Goal: Task Accomplishment & Management: Manage account settings

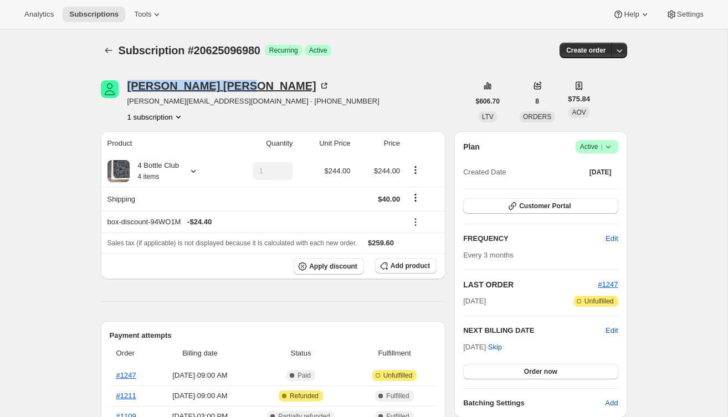
drag, startPoint x: 126, startPoint y: 89, endPoint x: 200, endPoint y: 86, distance: 74.3
click at [200, 86] on div "LINDA KUPER linda.kuper0919@gmail.com · +19085105067 1 subscription" at bounding box center [285, 101] width 369 height 42
copy div "LINDA KUPER"
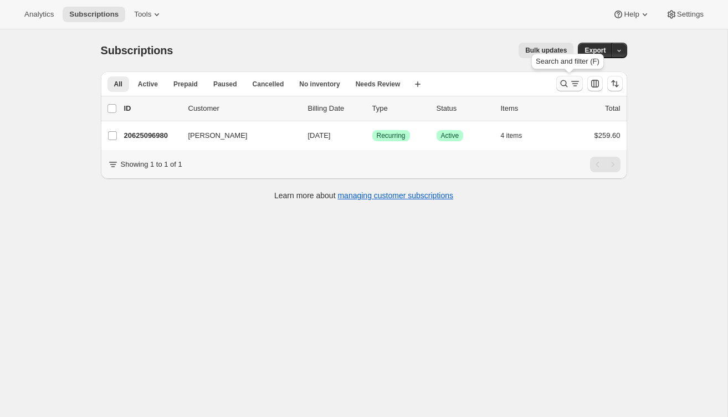
click at [569, 81] on div "Search and filter results" at bounding box center [570, 83] width 22 height 11
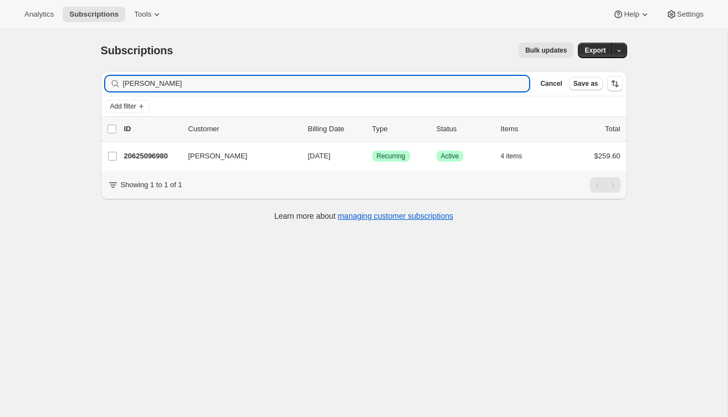
drag, startPoint x: 190, startPoint y: 90, endPoint x: 111, endPoint y: 85, distance: 78.9
click at [111, 85] on div "Linda Kuper Clear" at bounding box center [317, 84] width 425 height 16
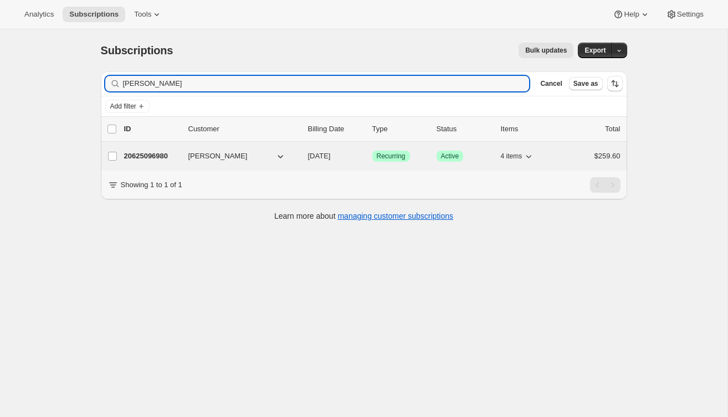
type input "LINDA KUPER"
click at [146, 157] on p "20625096980" at bounding box center [151, 156] width 55 height 11
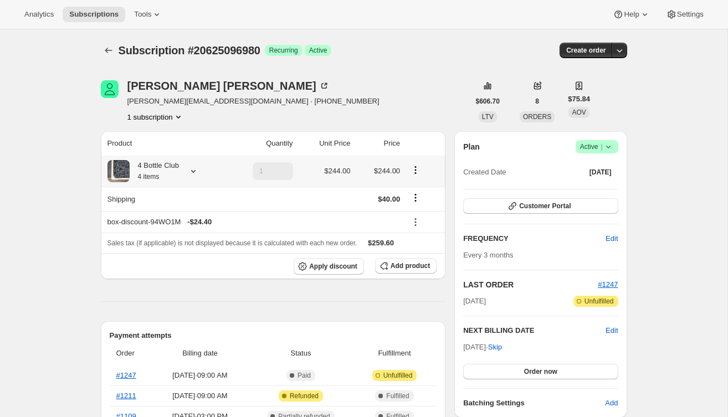
click at [198, 169] on icon at bounding box center [193, 171] width 11 height 11
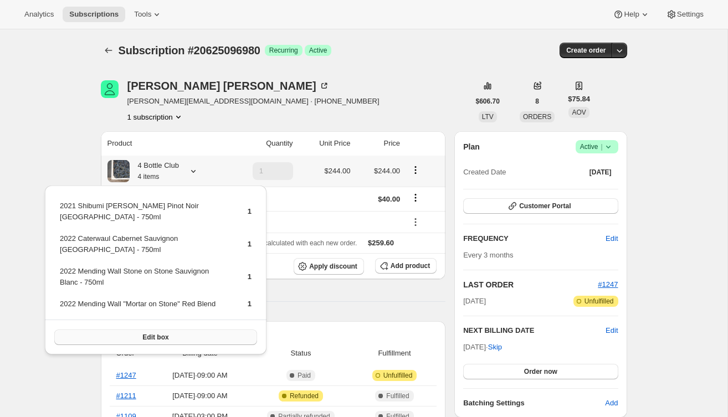
click at [169, 340] on span "Edit box" at bounding box center [155, 337] width 26 height 9
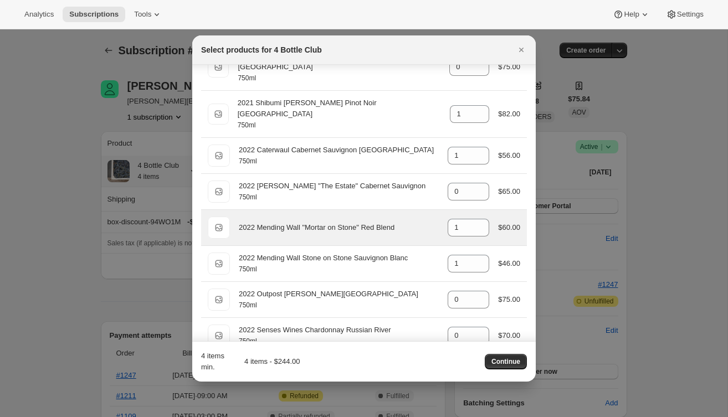
scroll to position [345, 0]
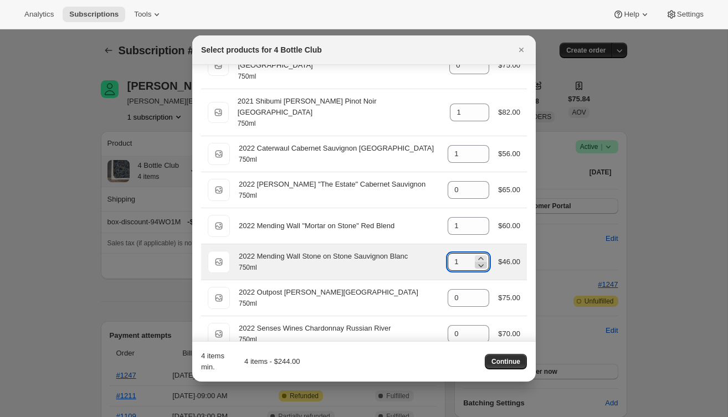
click at [479, 260] on icon ":rir:" at bounding box center [481, 265] width 11 height 11
type input "0"
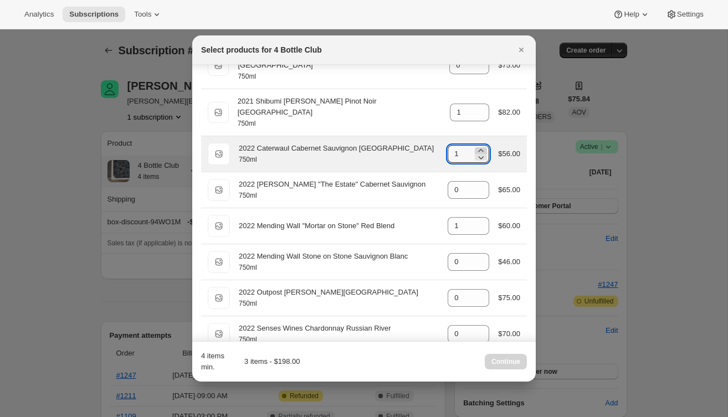
click at [481, 145] on icon ":rir:" at bounding box center [481, 150] width 11 height 11
type input "2"
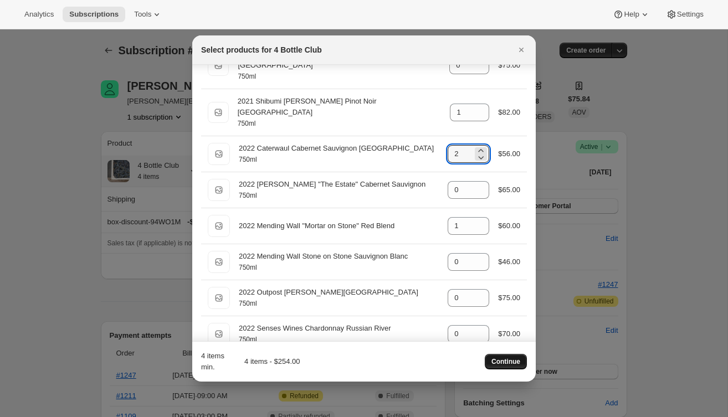
click at [505, 366] on span "Continue" at bounding box center [506, 362] width 29 height 9
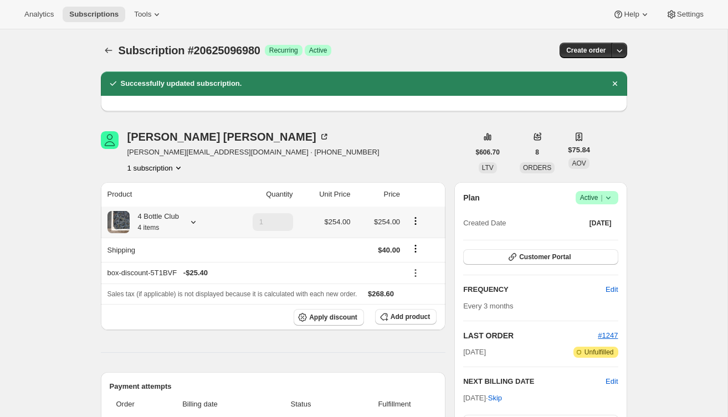
click at [195, 223] on icon at bounding box center [193, 222] width 11 height 11
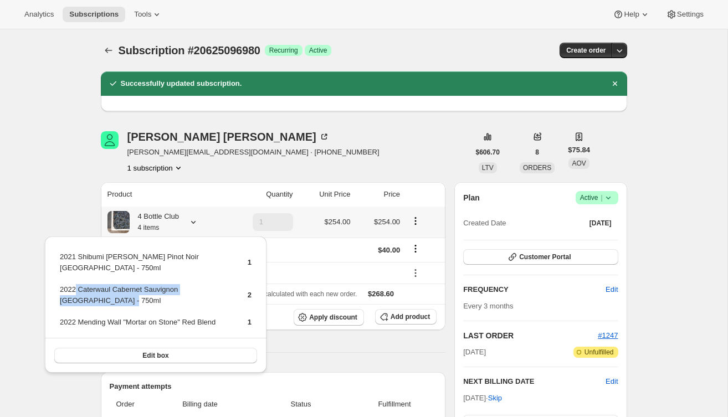
drag, startPoint x: 85, startPoint y: 294, endPoint x: 82, endPoint y: 288, distance: 6.2
click at [78, 286] on td "2022 Caterwaul Cabernet Sauvignon Napa Valley - 750ml" at bounding box center [144, 300] width 170 height 32
click at [94, 292] on td "2022 Caterwaul Cabernet Sauvignon Napa Valley - 750ml" at bounding box center [144, 300] width 170 height 32
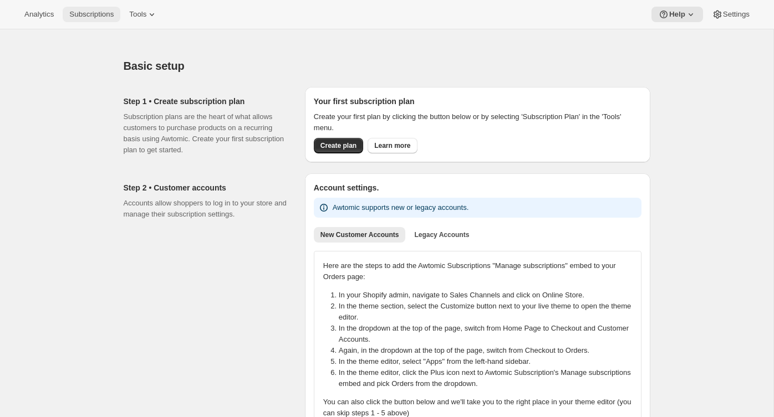
click at [104, 21] on button "Subscriptions" at bounding box center [92, 15] width 58 height 16
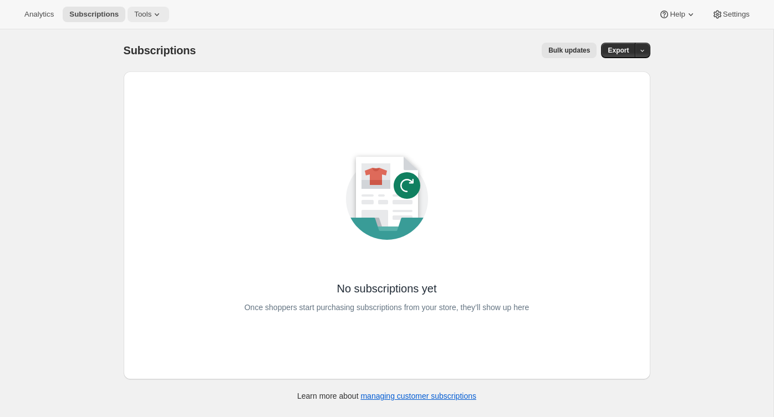
click at [147, 12] on span "Tools" at bounding box center [142, 14] width 17 height 9
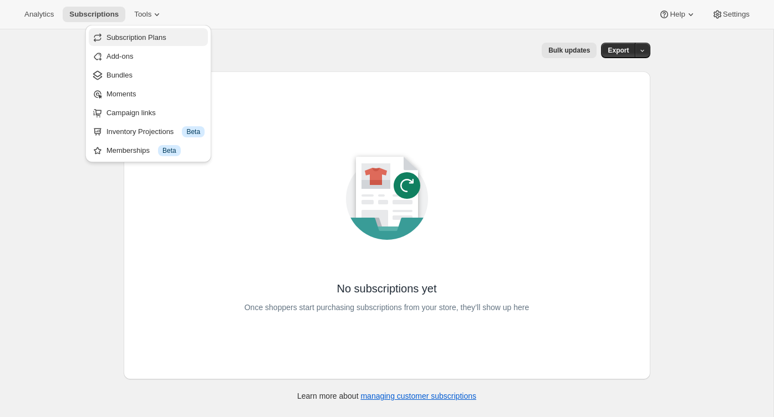
click at [173, 43] on button "Subscription Plans" at bounding box center [148, 37] width 119 height 18
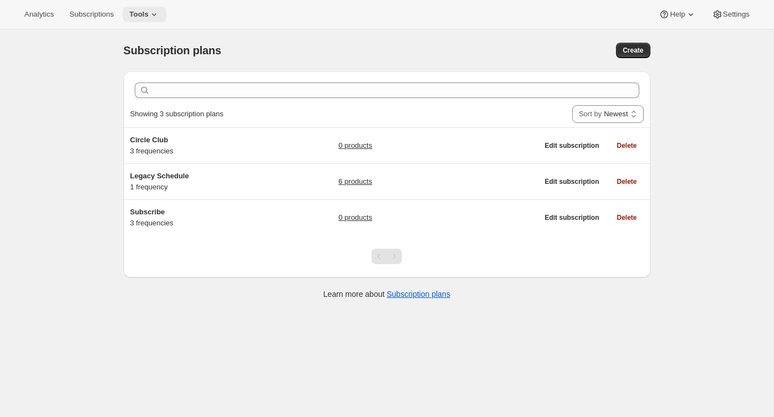
click at [156, 17] on icon at bounding box center [154, 14] width 11 height 11
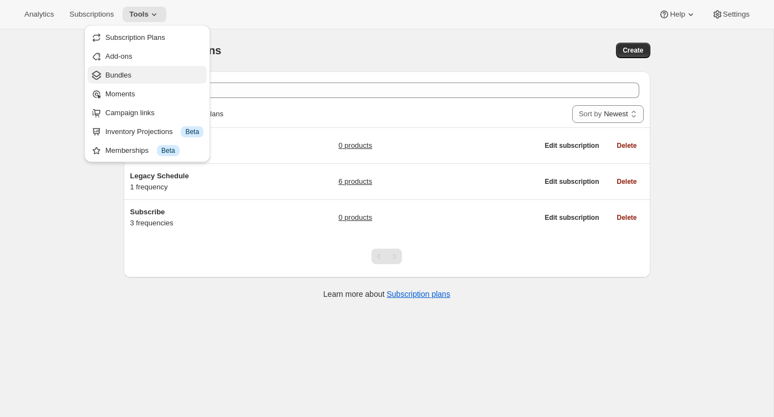
click at [146, 75] on span "Bundles" at bounding box center [154, 75] width 98 height 11
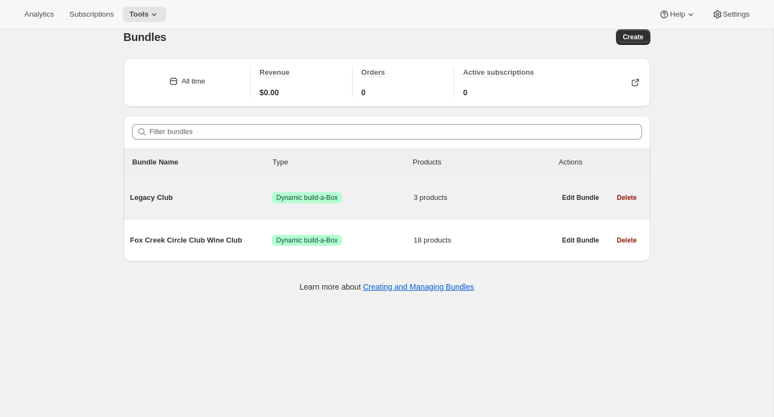
scroll to position [29, 0]
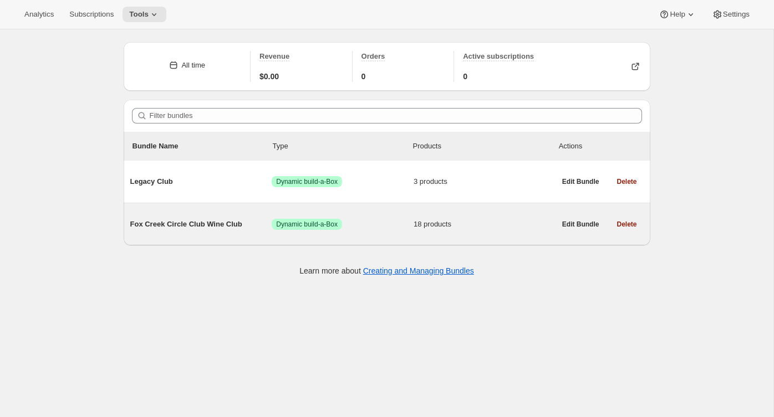
click at [166, 215] on div "Fox Creek Circle Club Wine Club Success Dynamic build-a-Box 18 products" at bounding box center [342, 224] width 425 height 29
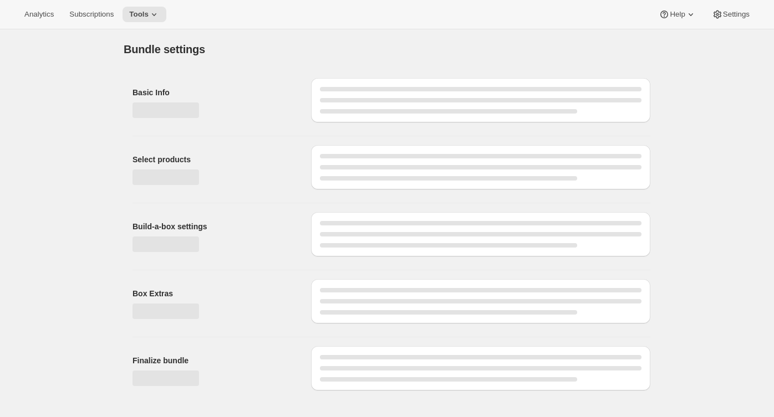
type input "Fox Creek Circle Club Wine Club"
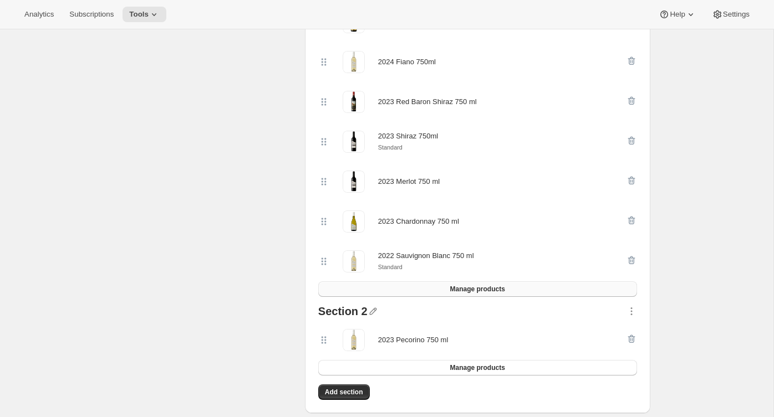
scroll to position [752, 0]
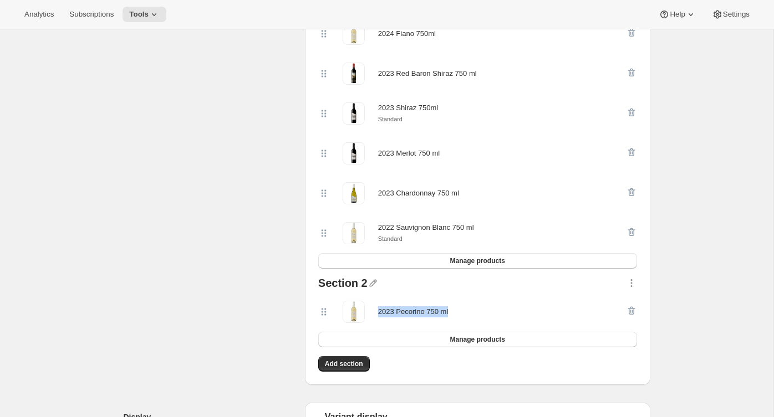
drag, startPoint x: 459, startPoint y: 312, endPoint x: 377, endPoint y: 314, distance: 82.1
click at [377, 314] on div "2023 Pecorino 750 ml" at bounding box center [472, 312] width 308 height 22
copy div "2023 Pecorino 750 ml"
click at [415, 262] on button "Manage products" at bounding box center [477, 261] width 319 height 16
click at [440, 315] on div "2023 Pecorino 750 ml" at bounding box center [413, 312] width 70 height 11
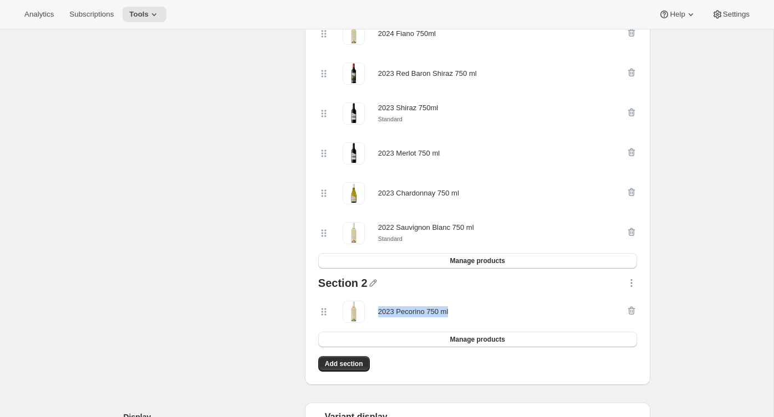
drag, startPoint x: 463, startPoint y: 313, endPoint x: 375, endPoint y: 315, distance: 88.2
click at [375, 315] on div "2023 Pecorino 750 ml" at bounding box center [472, 312] width 308 height 22
copy div "2023 Pecorino 750 ml"
click at [631, 310] on div at bounding box center [631, 312] width 11 height 22
click at [631, 285] on icon "button" at bounding box center [631, 283] width 11 height 11
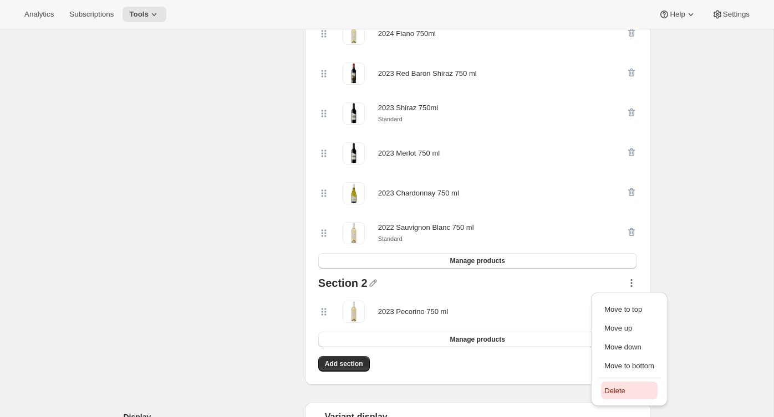
click at [619, 390] on span "Delete" at bounding box center [614, 391] width 21 height 8
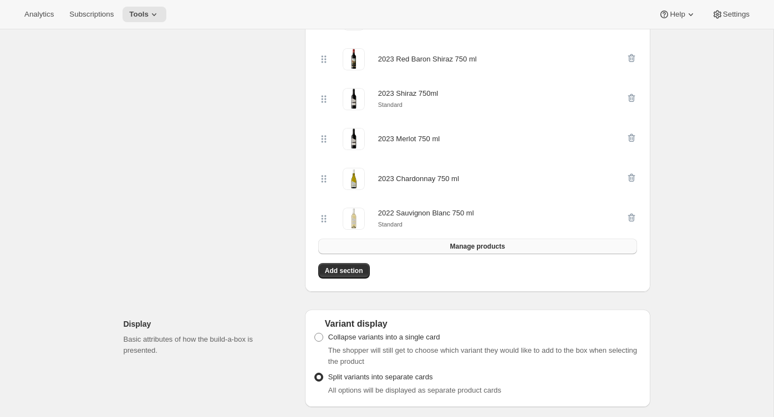
click at [496, 249] on span "Manage products" at bounding box center [477, 246] width 55 height 9
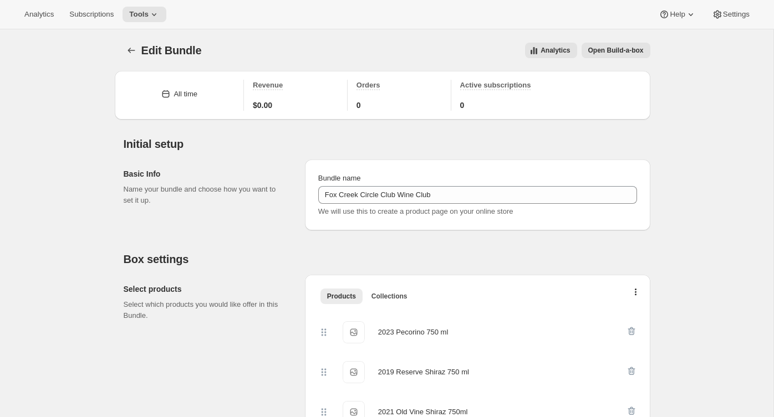
scroll to position [16, 0]
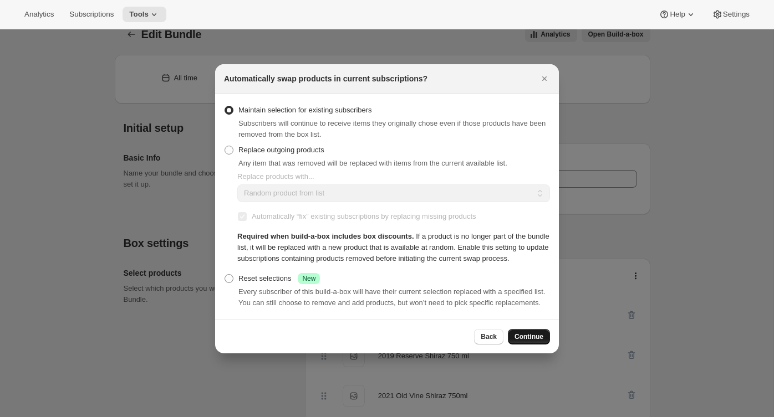
click at [523, 341] on span "Continue" at bounding box center [528, 337] width 29 height 9
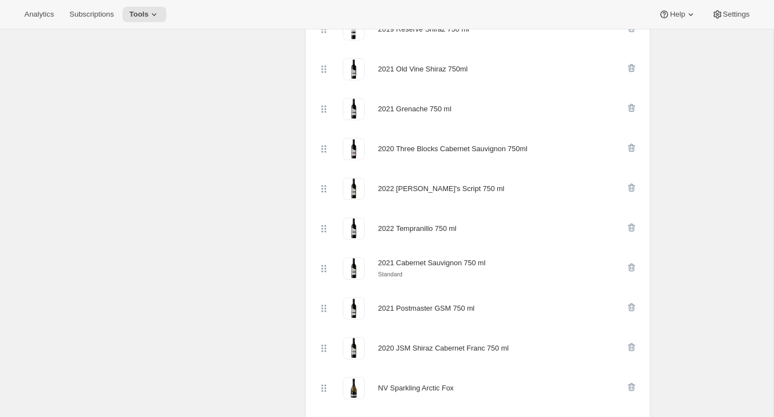
scroll to position [287, 0]
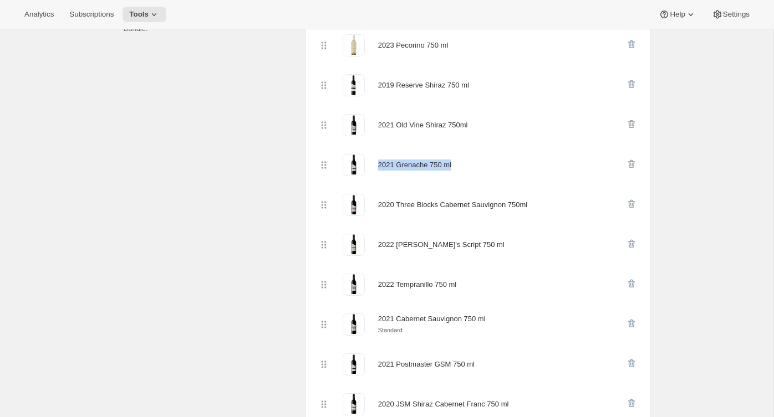
drag, startPoint x: 461, startPoint y: 167, endPoint x: 379, endPoint y: 167, distance: 82.6
click at [379, 167] on div "2021 Grenache 750 ml" at bounding box center [472, 165] width 308 height 22
copy div "2021 Grenache 750 ml"
click at [417, 162] on div "2021 Grenache 750 ml" at bounding box center [414, 165] width 73 height 11
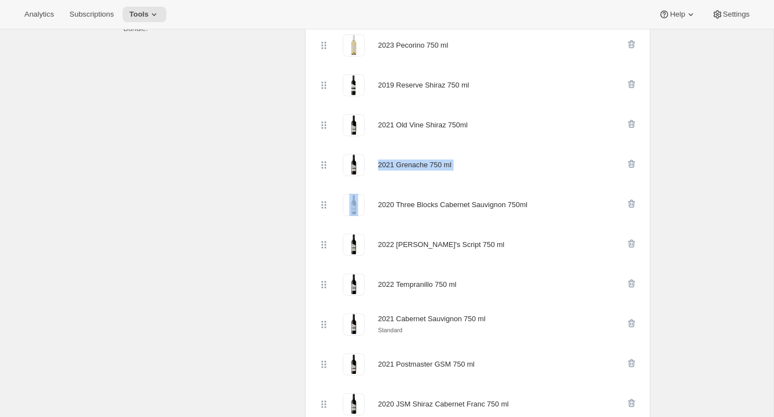
click at [417, 162] on div "2021 Grenache 750 ml" at bounding box center [414, 165] width 73 height 11
click at [233, 273] on div "Select products Select which products you would like offer in this Bundle." at bounding box center [210, 392] width 172 height 809
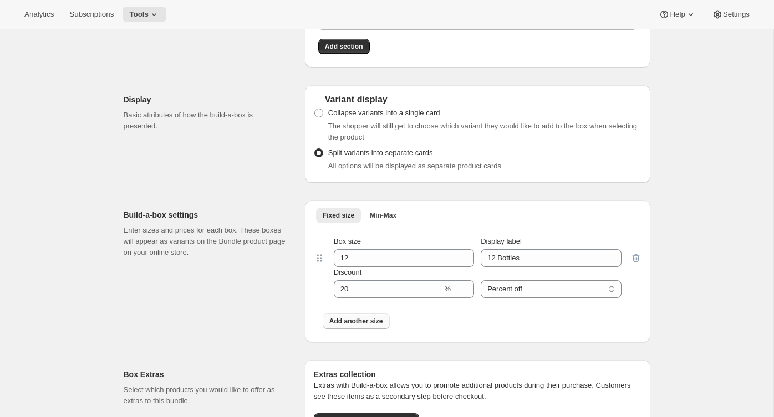
scroll to position [1120, 0]
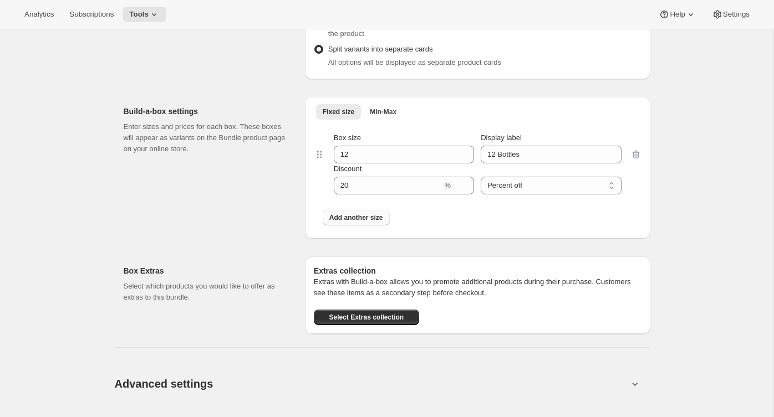
click at [355, 221] on span "Add another size" at bounding box center [356, 217] width 54 height 9
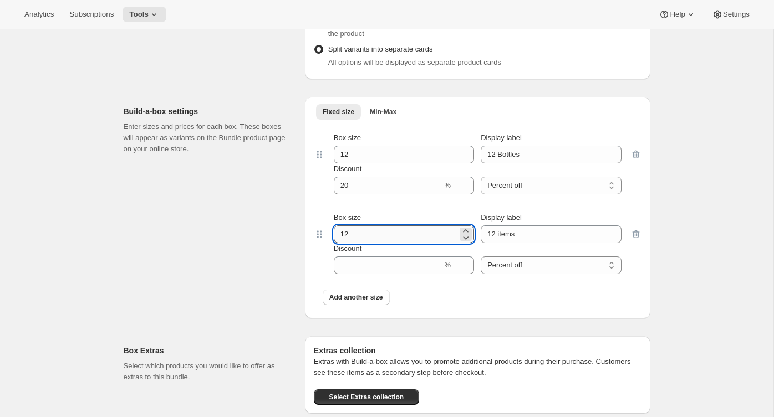
drag, startPoint x: 355, startPoint y: 239, endPoint x: 335, endPoint y: 239, distance: 20.5
click at [336, 239] on input "12" at bounding box center [396, 235] width 124 height 18
click at [332, 300] on span "Add another size" at bounding box center [356, 297] width 54 height 9
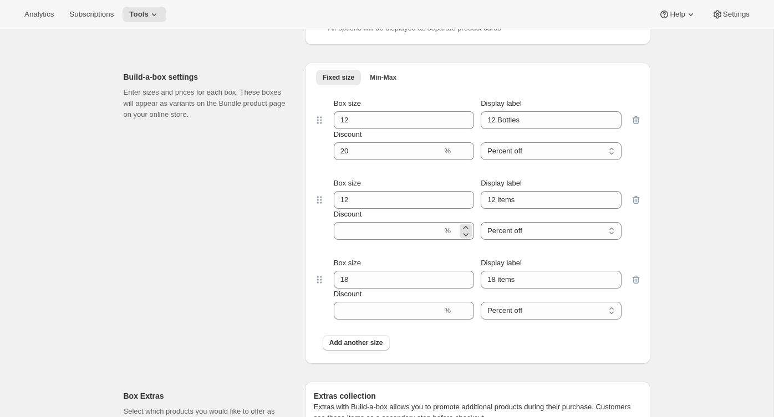
scroll to position [1158, 0]
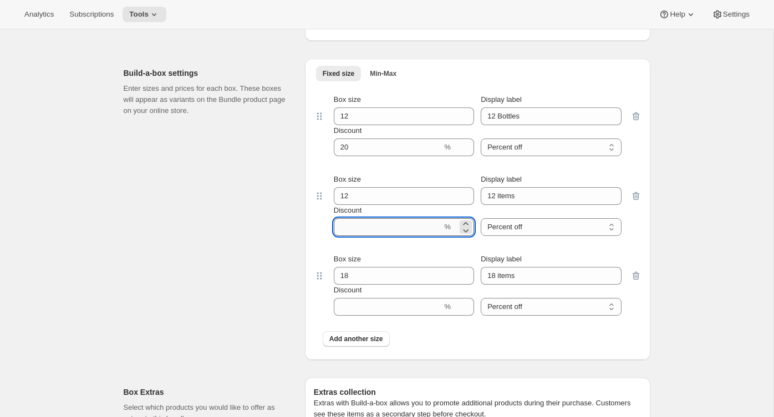
click at [354, 232] on input "Discount" at bounding box center [388, 227] width 109 height 18
type input "20"
click at [343, 308] on input "Discount" at bounding box center [388, 307] width 109 height 18
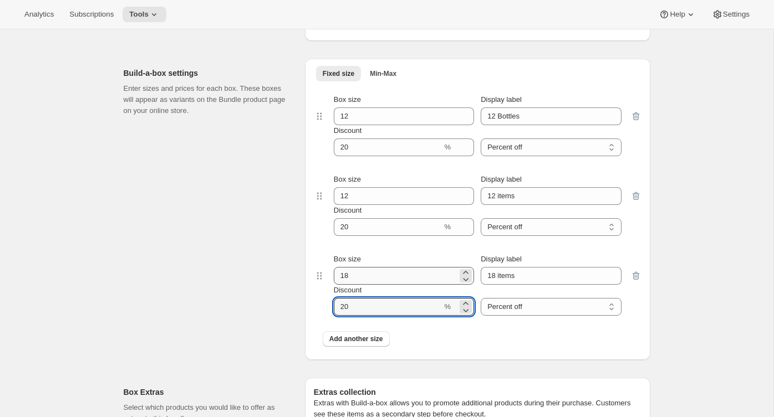
type input "20"
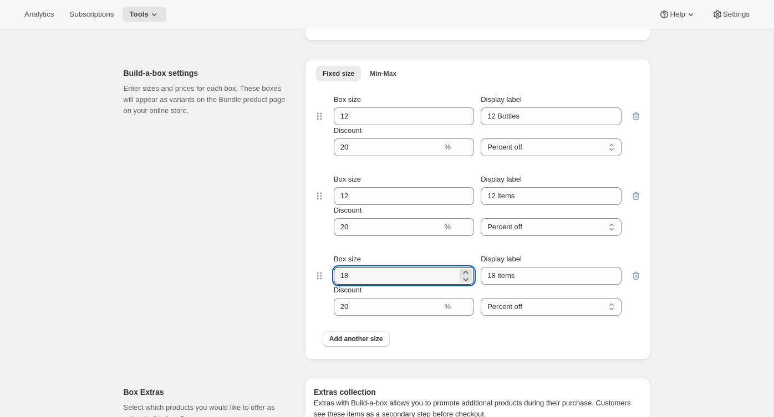
drag, startPoint x: 360, startPoint y: 282, endPoint x: 324, endPoint y: 278, distance: 36.2
click at [324, 278] on div "Box size 18 Display label 18 items Discount % Percent off Amount off Percent off" at bounding box center [478, 285] width 328 height 80
type input "12"
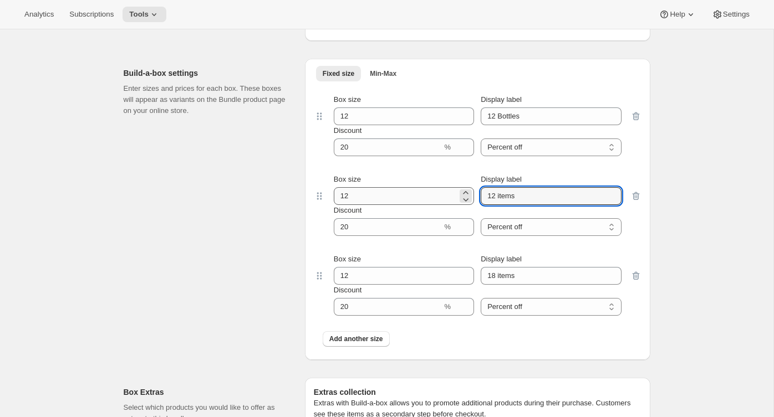
drag, startPoint x: 521, startPoint y: 199, endPoint x: 443, endPoint y: 196, distance: 78.2
click at [443, 196] on div "Box size 12 Display label 12 items" at bounding box center [478, 189] width 288 height 31
type input "Red Dozen"
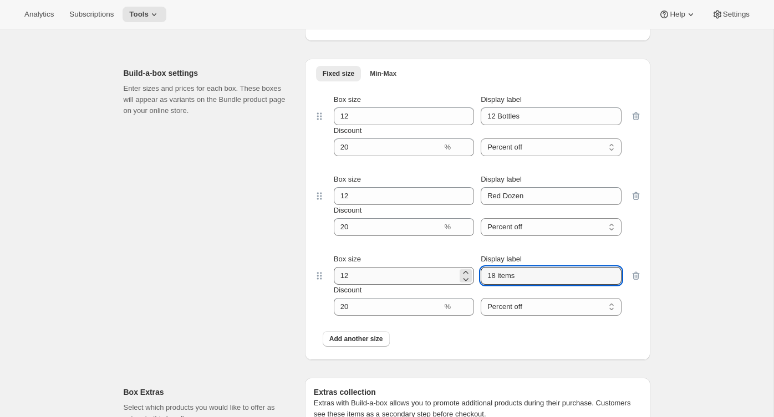
drag, startPoint x: 531, startPoint y: 275, endPoint x: 432, endPoint y: 273, distance: 98.7
click at [432, 273] on div "Box size 12 Display label 18 items" at bounding box center [478, 269] width 288 height 31
type input "Mixed Dozen"
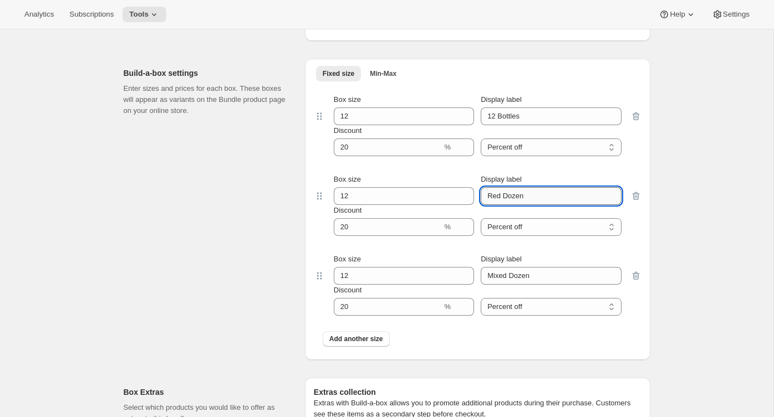
click at [531, 198] on input "Red Dozen" at bounding box center [551, 196] width 140 height 18
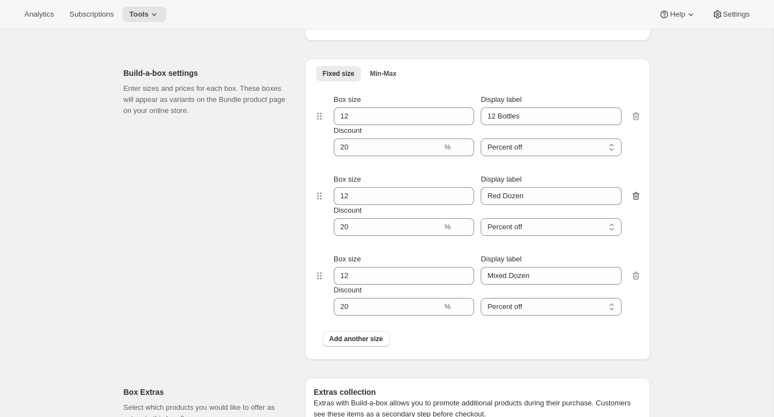
click at [637, 196] on icon "button" at bounding box center [635, 196] width 11 height 11
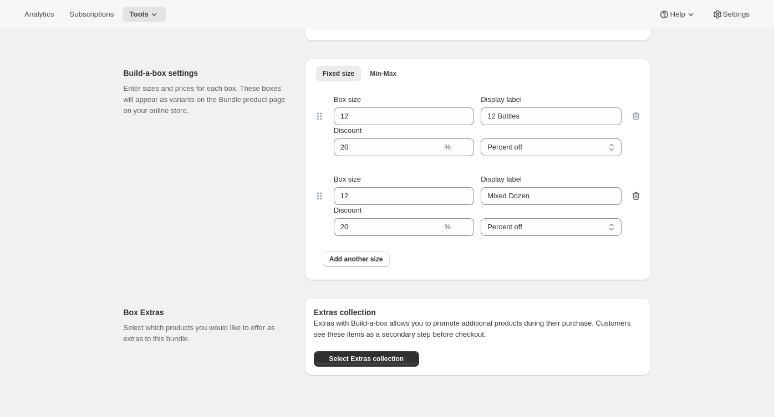
click at [635, 200] on icon "button" at bounding box center [635, 196] width 11 height 11
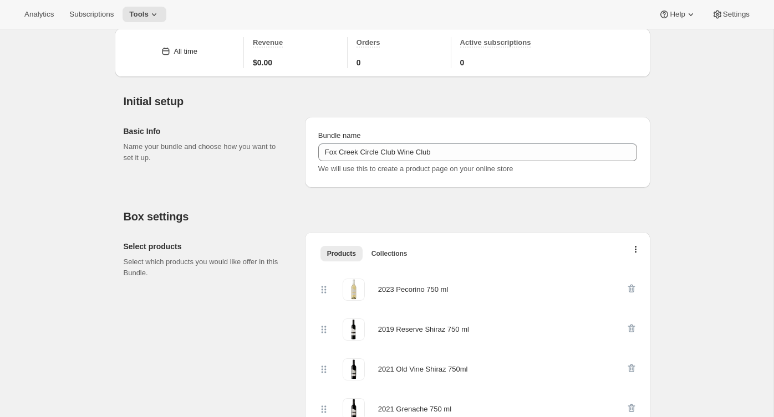
scroll to position [0, 0]
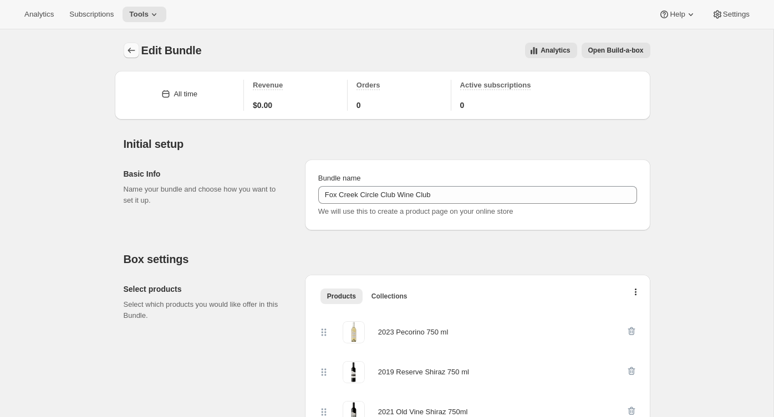
click at [130, 50] on icon "Bundles" at bounding box center [131, 50] width 11 height 11
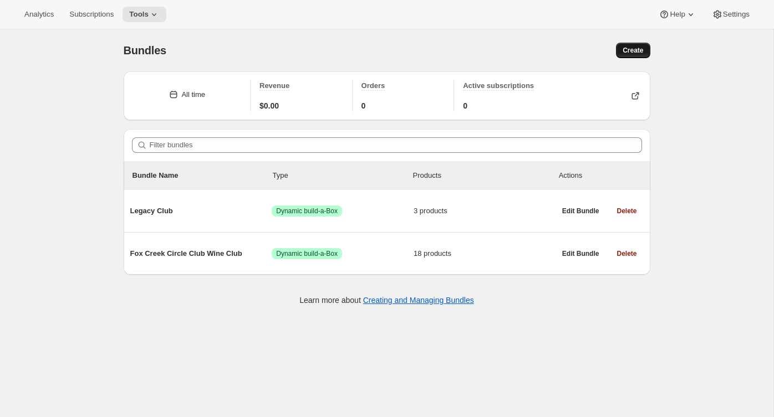
click at [630, 56] on button "Create" at bounding box center [633, 51] width 34 height 16
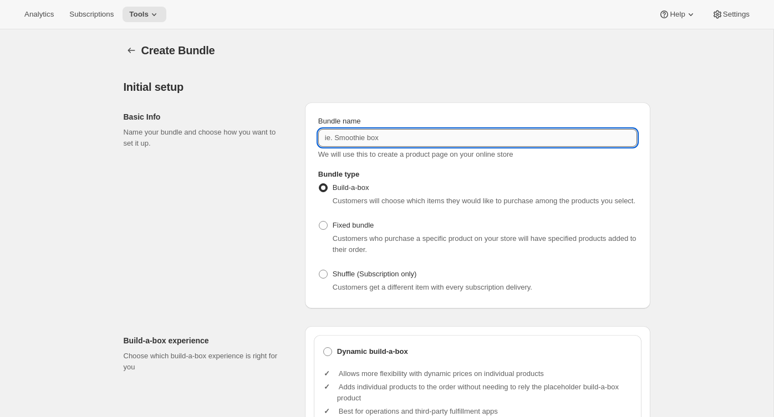
click at [367, 144] on input "Bundle name" at bounding box center [477, 138] width 319 height 18
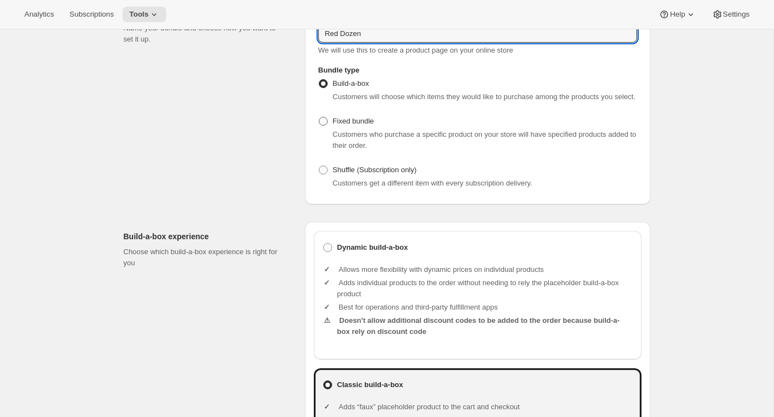
scroll to position [109, 0]
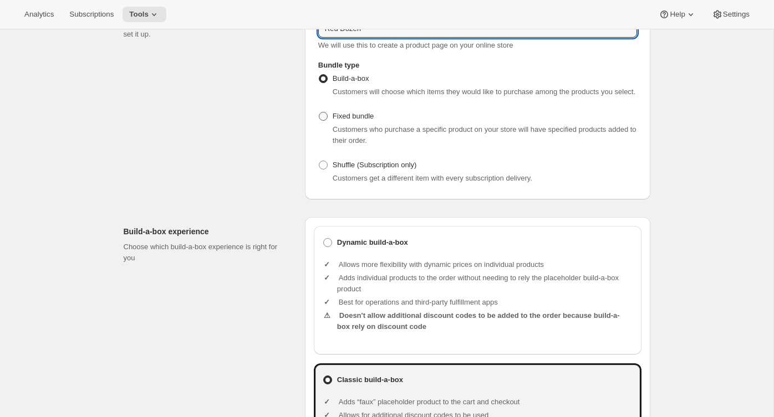
type input "Red Dozen"
click at [358, 120] on span "Fixed bundle" at bounding box center [353, 116] width 41 height 8
click at [319, 113] on input "Fixed bundle" at bounding box center [319, 112] width 1 height 1
radio input "true"
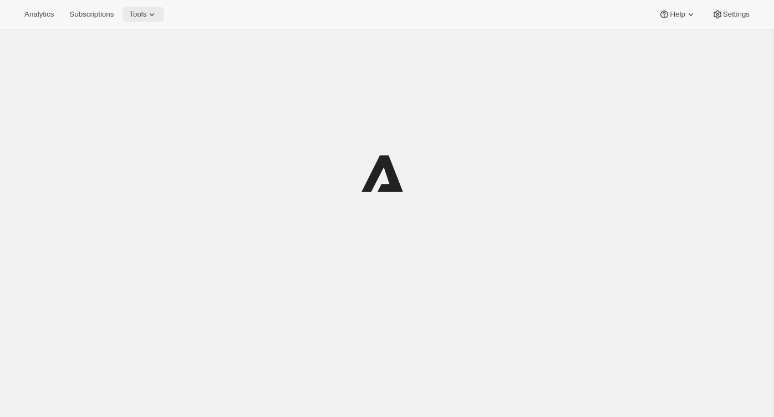
click at [157, 13] on icon at bounding box center [151, 14] width 11 height 11
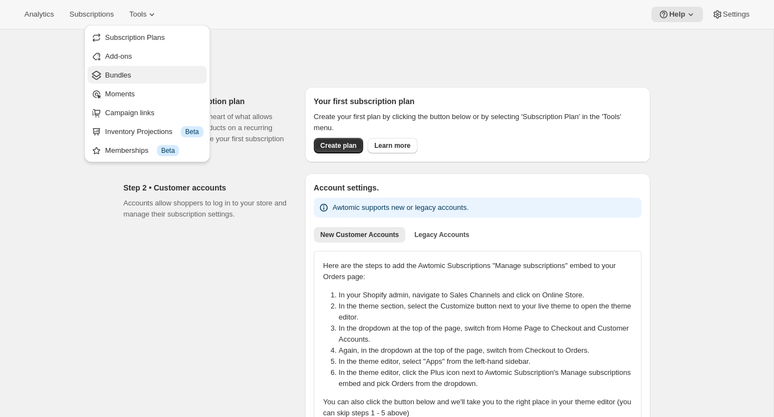
click at [139, 79] on span "Bundles" at bounding box center [154, 75] width 98 height 11
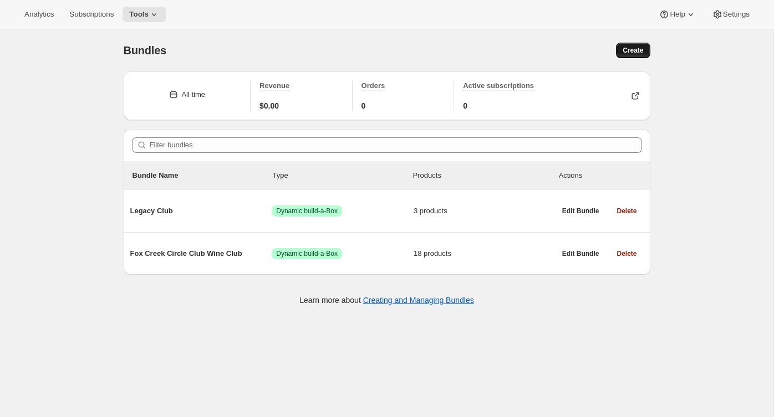
click at [626, 52] on span "Create" at bounding box center [632, 50] width 21 height 9
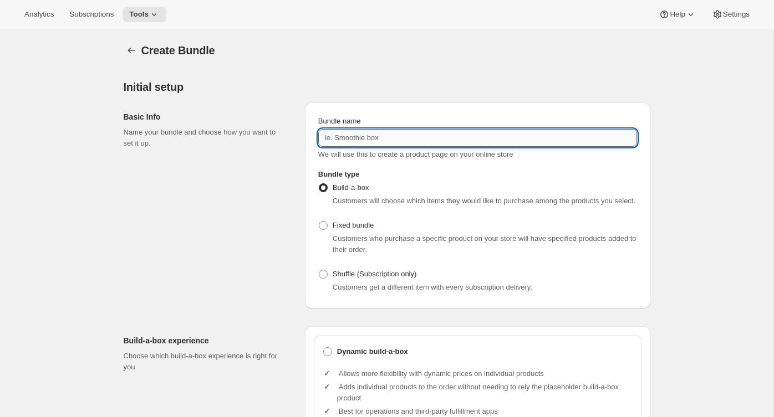
click at [359, 133] on input "Bundle name" at bounding box center [477, 138] width 319 height 18
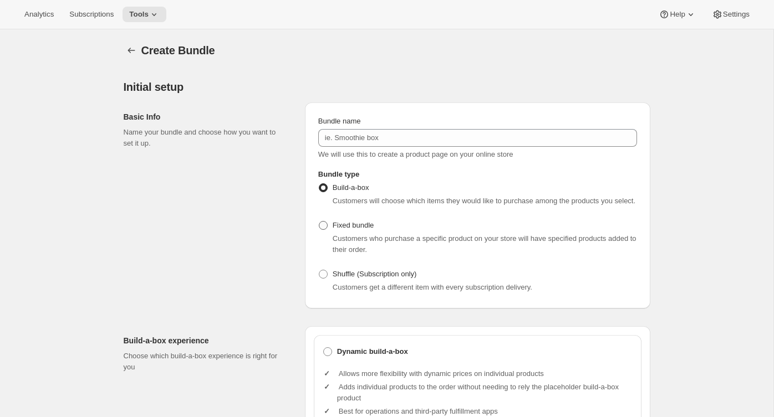
click at [350, 229] on span "Fixed bundle" at bounding box center [353, 225] width 41 height 8
click at [319, 222] on input "Fixed bundle" at bounding box center [319, 221] width 1 height 1
radio input "true"
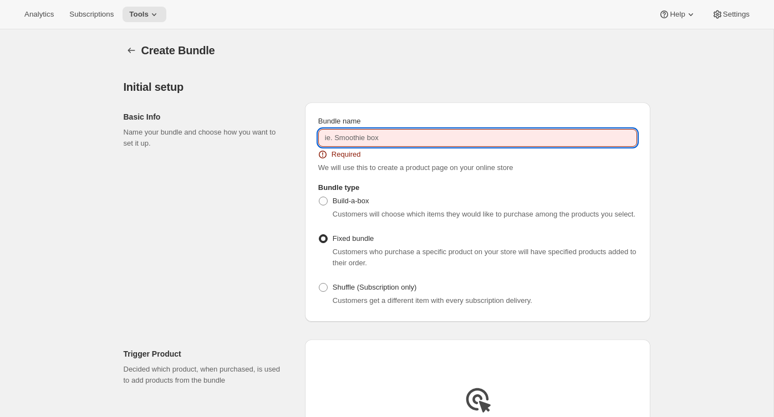
click at [362, 139] on input "Bundle name" at bounding box center [477, 138] width 319 height 18
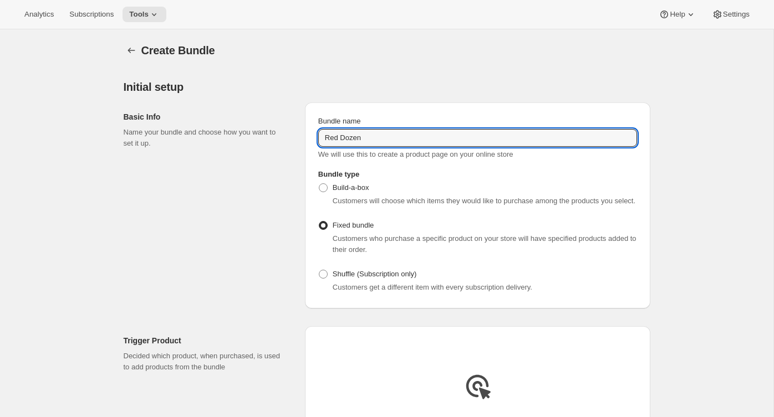
type input "Red Dozen"
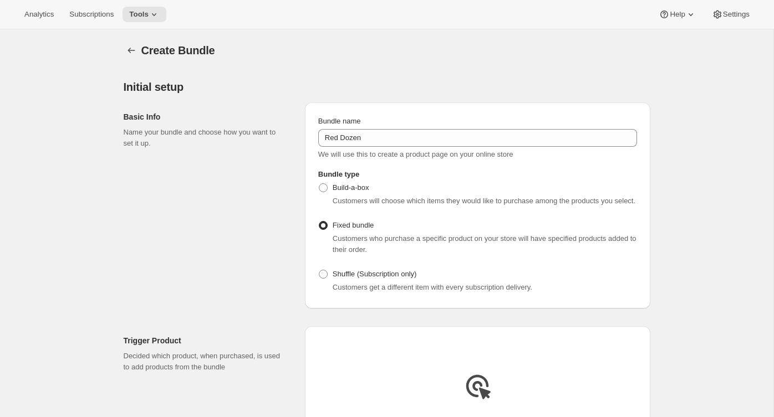
click at [207, 309] on div "Basic Info Name your bundle and choose how you want to set it up." at bounding box center [210, 206] width 172 height 206
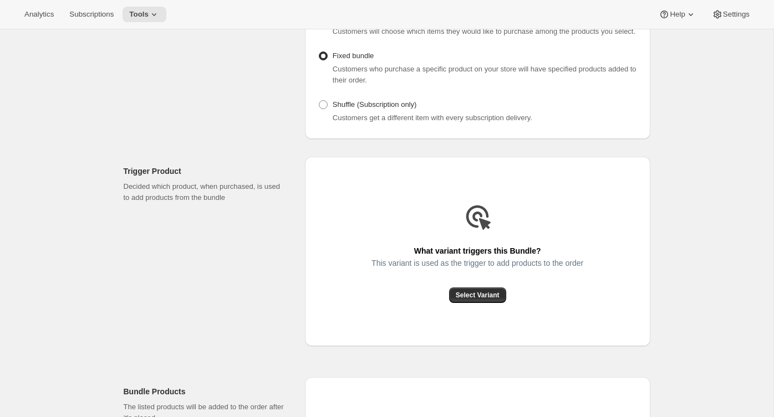
scroll to position [305, 0]
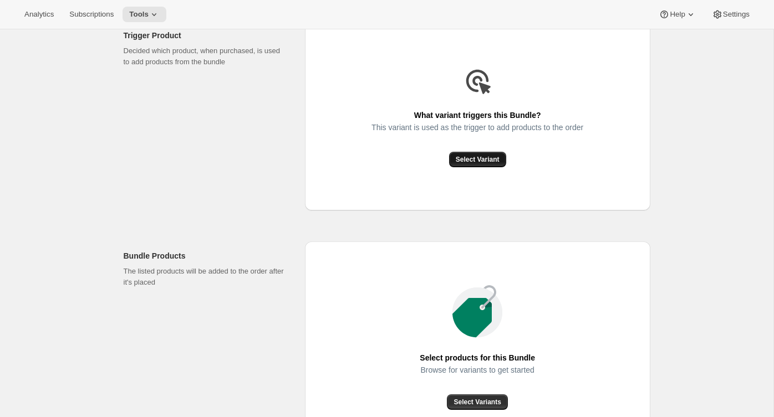
click at [477, 167] on button "Select Variant" at bounding box center [477, 160] width 57 height 16
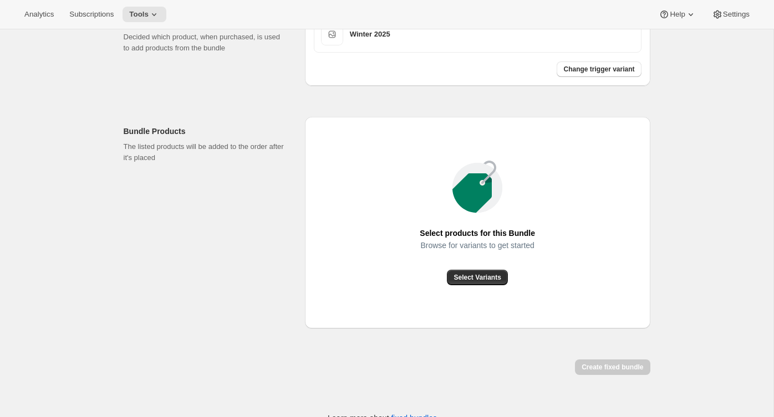
scroll to position [348, 0]
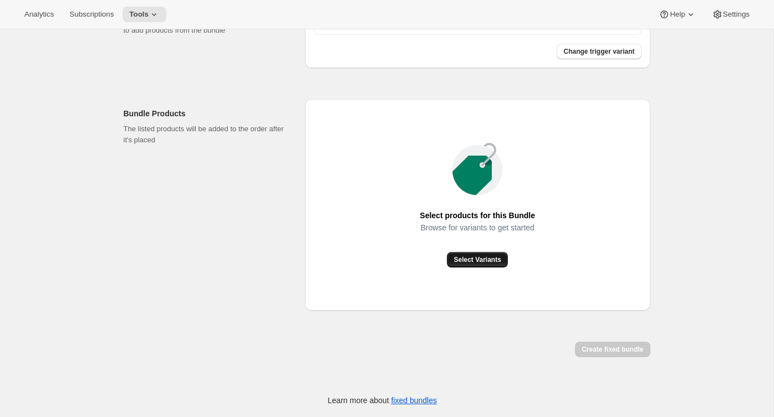
click at [469, 259] on span "Select Variants" at bounding box center [476, 260] width 47 height 9
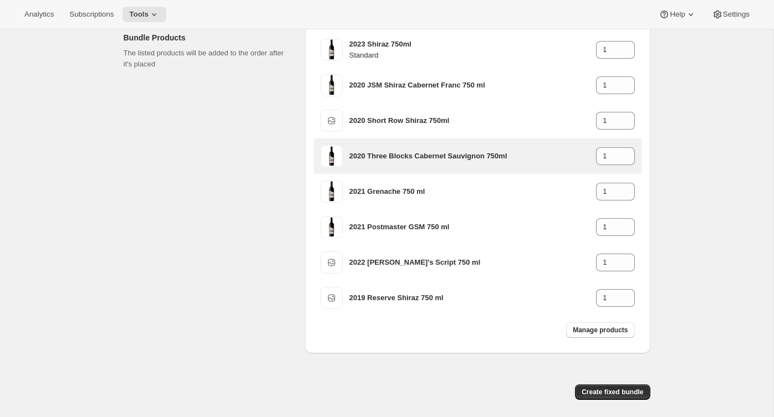
scroll to position [413, 0]
click at [630, 158] on icon at bounding box center [626, 152] width 11 height 11
type input "2"
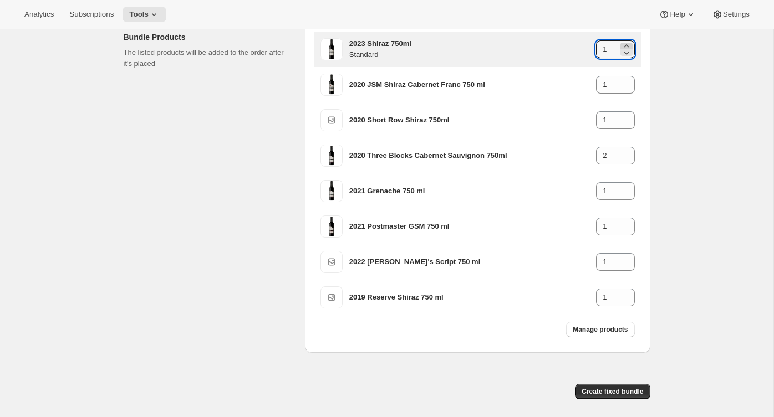
click at [628, 52] on icon at bounding box center [626, 45] width 11 height 11
type input "2"
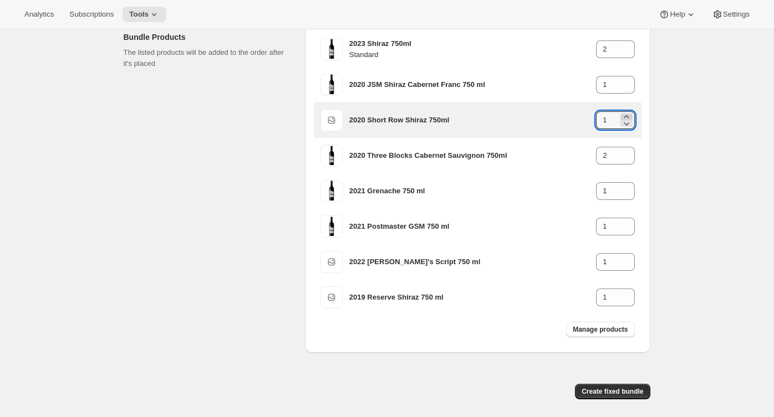
click at [629, 122] on icon at bounding box center [626, 116] width 11 height 11
type input "2"
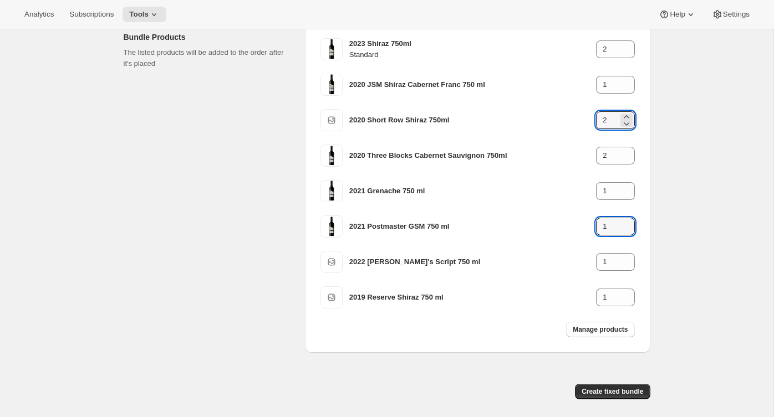
click at [714, 242] on div "Create Bundle. This page is ready Create Bundle Initial setup Basic Info Name y…" at bounding box center [386, 38] width 773 height 844
click at [660, 130] on div "Create Bundle. This page is ready Create Bundle Initial setup Basic Info Name y…" at bounding box center [386, 38] width 553 height 844
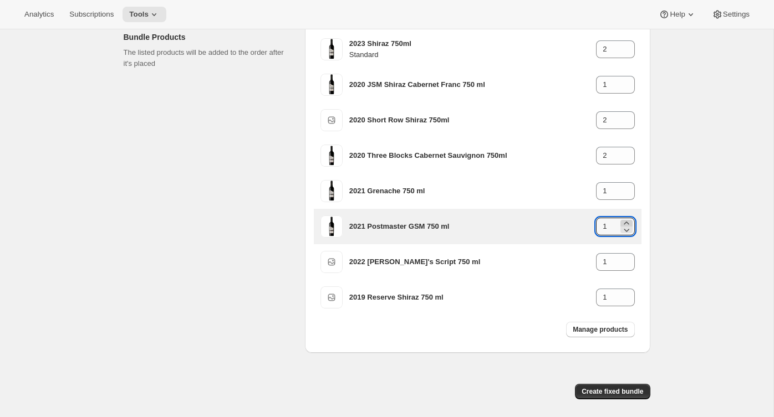
click at [625, 229] on icon at bounding box center [626, 223] width 11 height 11
type input "2"
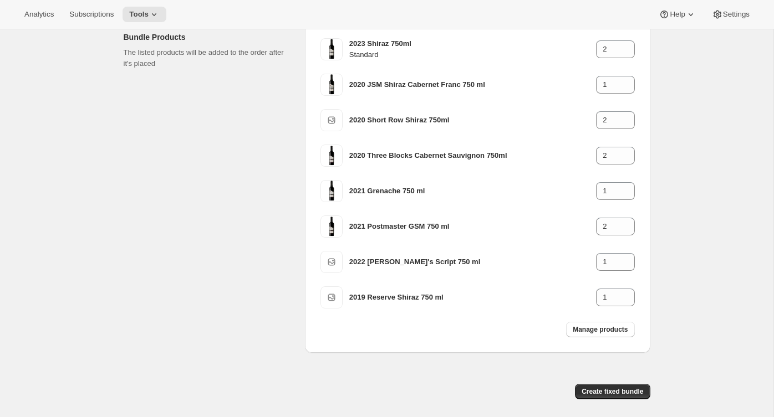
click at [681, 259] on div "Create Bundle. This page is ready Create Bundle Initial setup Basic Info Name y…" at bounding box center [386, 38] width 773 height 844
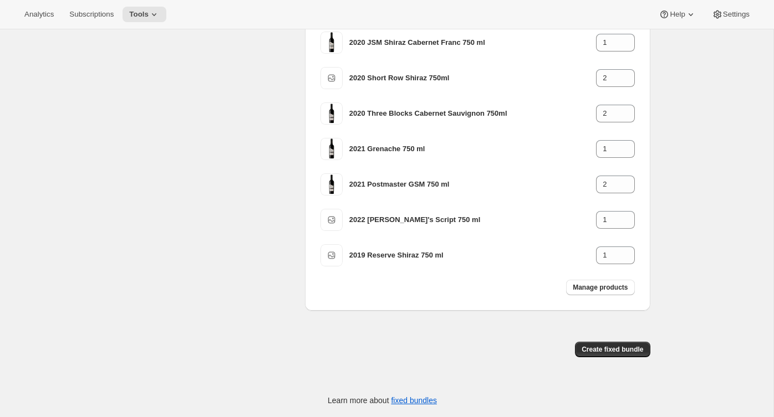
scroll to position [467, 0]
click at [612, 350] on span "Create fixed bundle" at bounding box center [612, 349] width 62 height 9
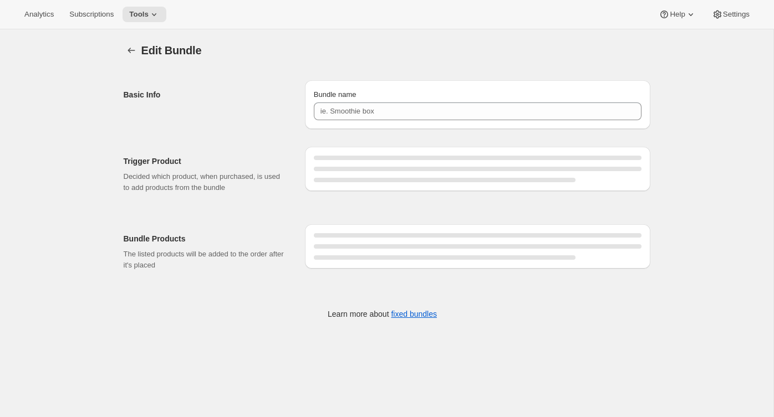
type input "Red Dozen"
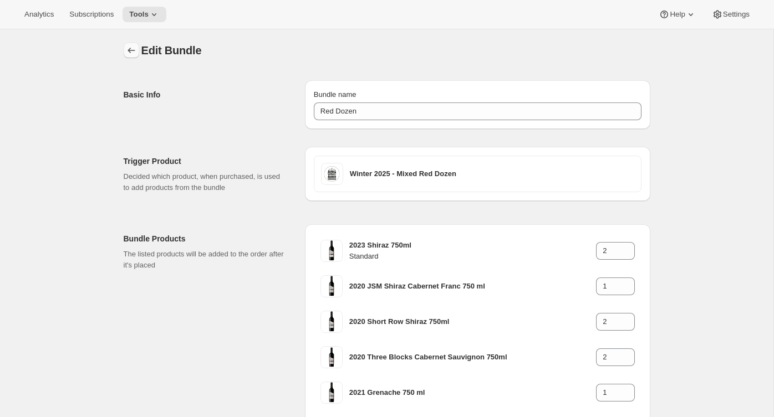
click at [131, 54] on icon "Bundles" at bounding box center [131, 50] width 11 height 11
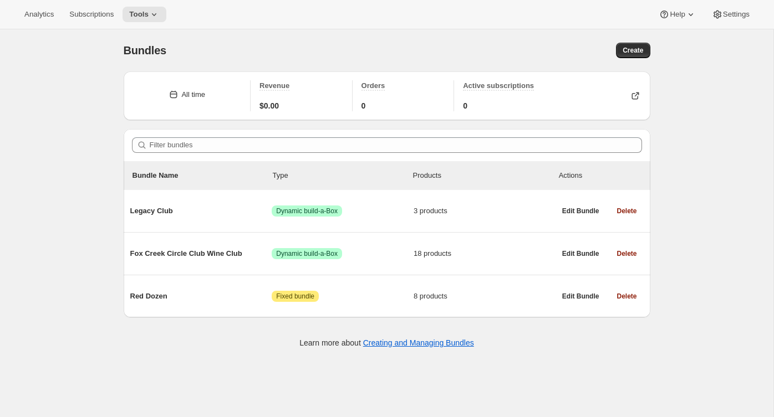
click at [627, 58] on div "Bundles. This page is ready Bundles Create" at bounding box center [387, 50] width 527 height 42
click at [628, 52] on span "Create" at bounding box center [632, 50] width 21 height 9
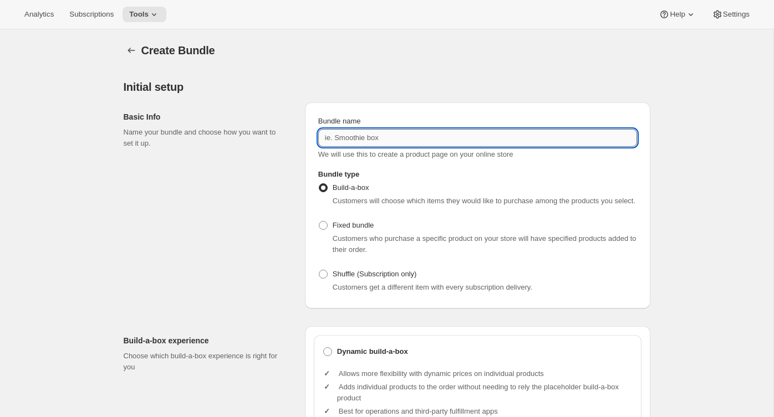
click at [407, 145] on input "Bundle name" at bounding box center [477, 138] width 319 height 18
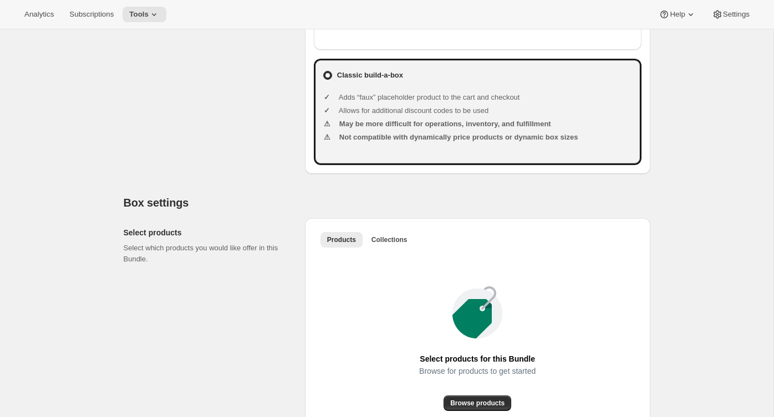
scroll to position [176, 0]
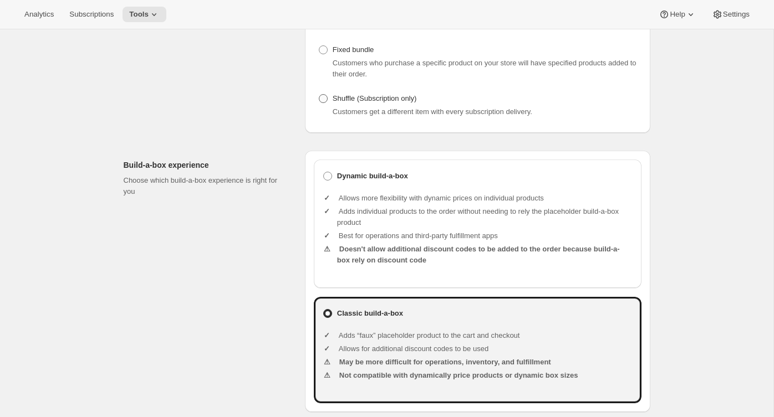
type input "Mixed Dozen"
click at [355, 104] on span "Shuffle (Subscription only)" at bounding box center [375, 98] width 84 height 11
click at [319, 95] on input "Shuffle (Subscription only)" at bounding box center [319, 94] width 1 height 1
radio input "true"
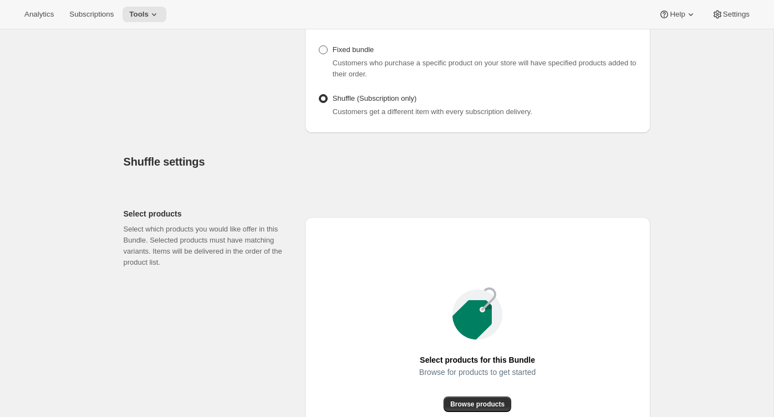
click at [355, 54] on span "Fixed bundle" at bounding box center [353, 49] width 41 height 8
click at [319, 46] on input "Fixed bundle" at bounding box center [319, 45] width 1 height 1
radio input "true"
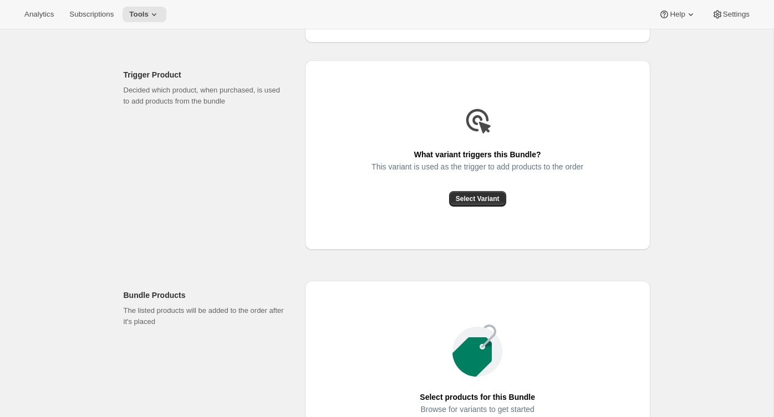
scroll to position [267, 0]
click at [466, 217] on div "What variant triggers this Bundle? This variant is used as the trigger to add p…" at bounding box center [477, 155] width 345 height 190
click at [466, 203] on span "Select Variant" at bounding box center [478, 198] width 44 height 9
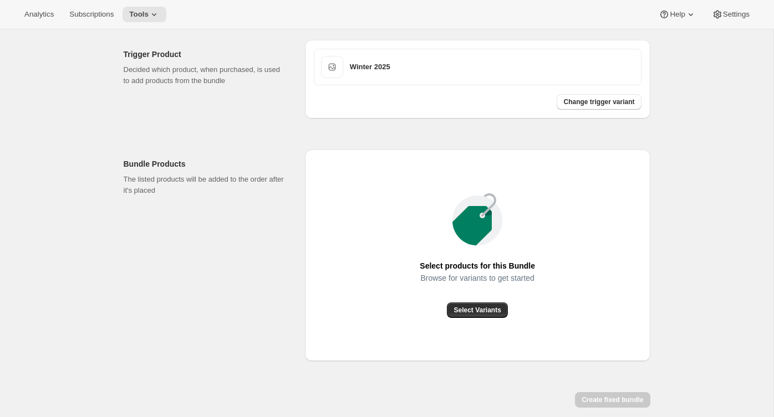
scroll to position [348, 0]
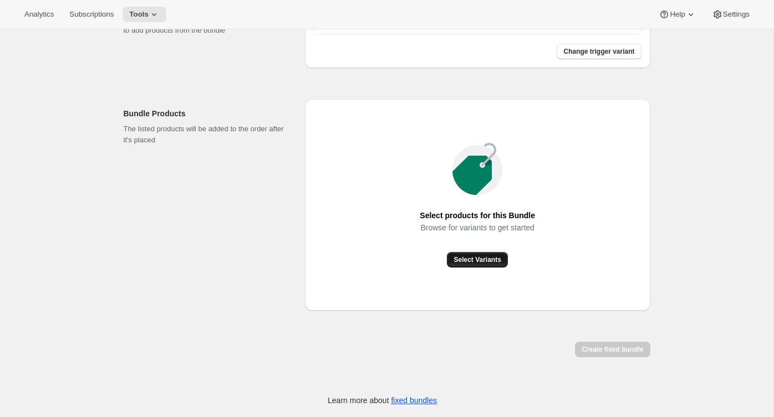
click at [478, 261] on span "Select Variants" at bounding box center [476, 260] width 47 height 9
click at [489, 268] on button "Select Variants" at bounding box center [477, 260] width 60 height 16
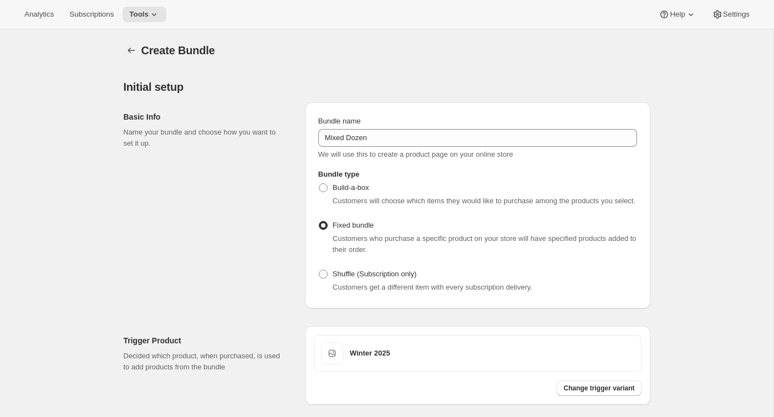
scroll to position [609, 0]
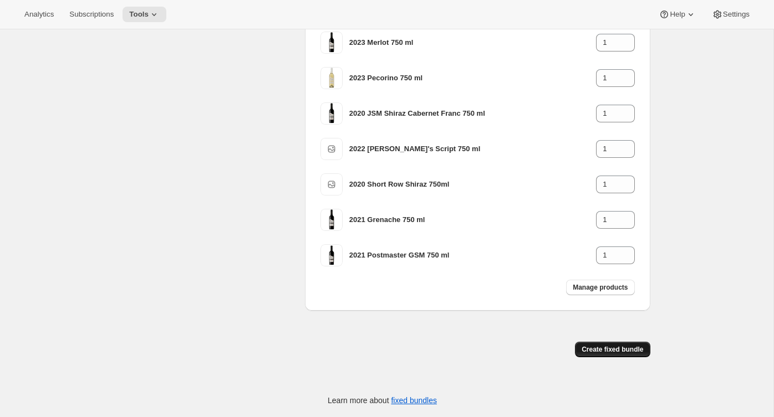
click at [622, 350] on span "Create fixed bundle" at bounding box center [612, 349] width 62 height 9
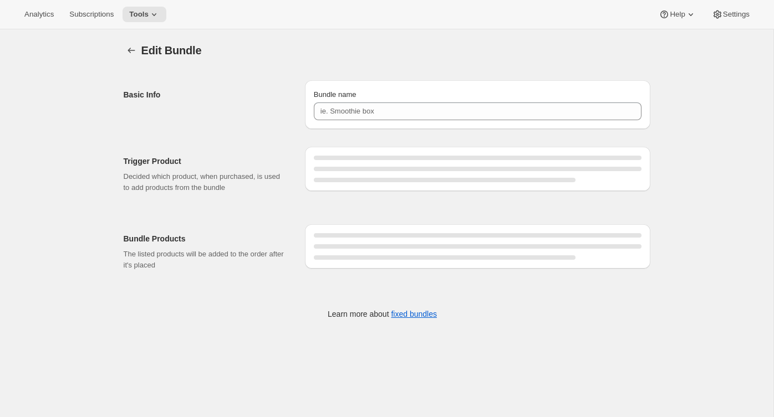
type input "Mixed Dozen"
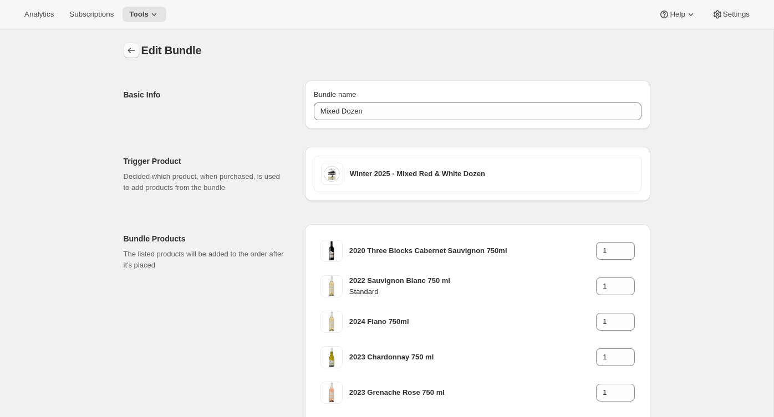
click at [127, 52] on icon "Bundles" at bounding box center [131, 50] width 11 height 11
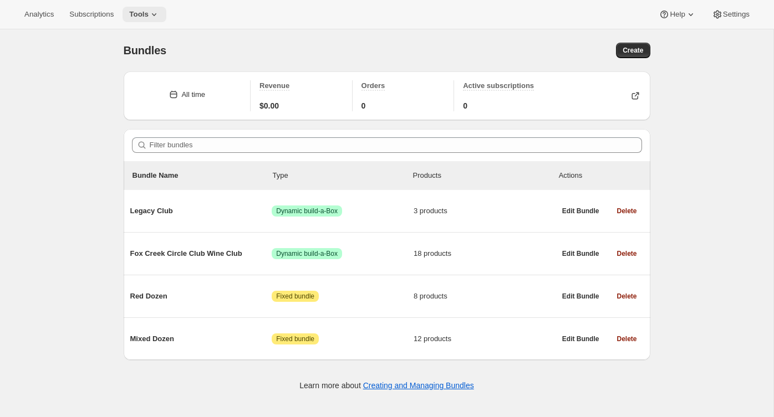
click at [156, 16] on icon at bounding box center [154, 14] width 4 height 3
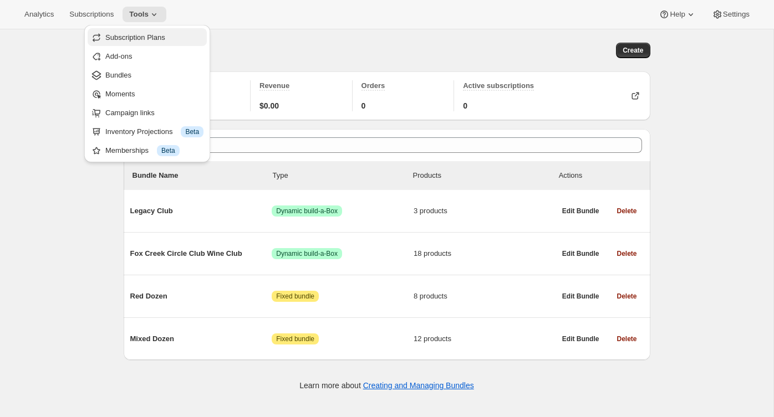
click at [165, 34] on span "Subscription Plans" at bounding box center [135, 37] width 60 height 8
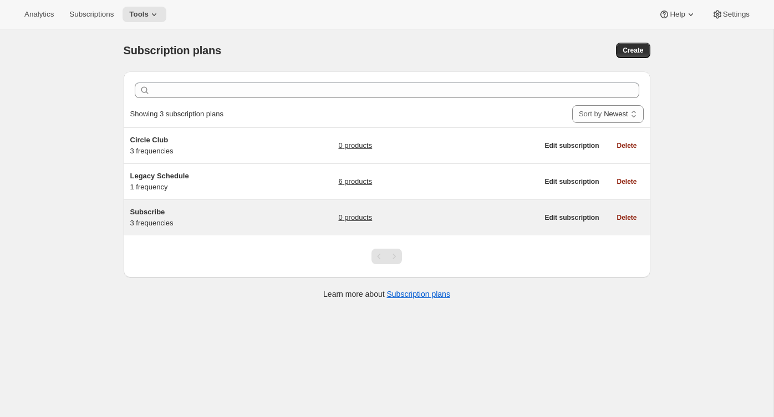
click at [238, 222] on div "Subscribe 3 frequencies" at bounding box center [199, 218] width 139 height 22
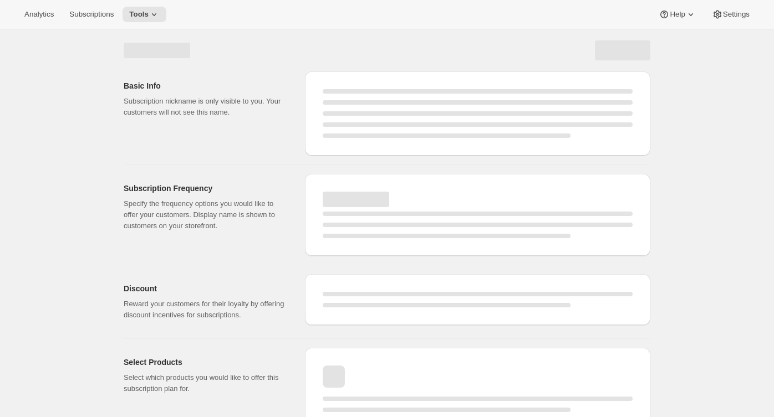
select select "WEEK"
select select "MONTH"
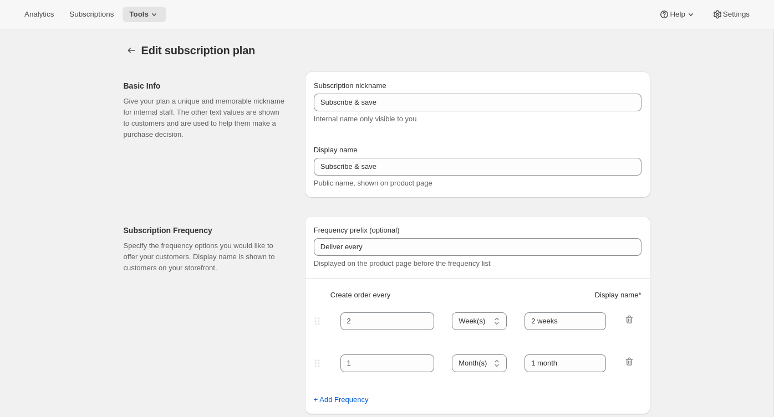
type input "Subscribe"
type input "Join the Club"
type input "3"
select select "MONTH"
type input "3 months"
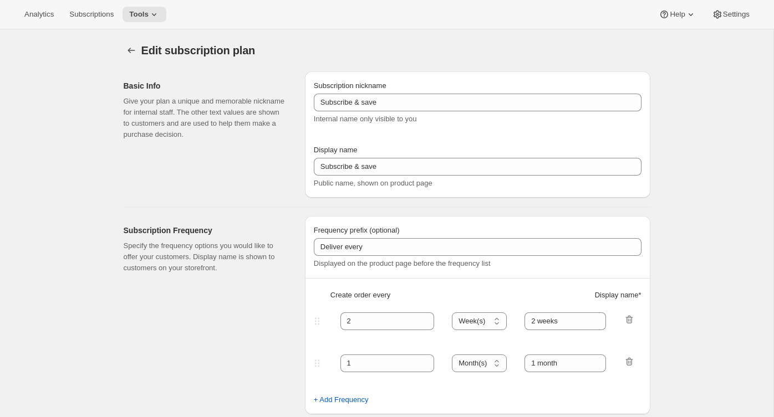
type input "4"
type input "4 months"
select select "MONTH"
click at [129, 45] on button "Subscription plans" at bounding box center [132, 51] width 16 height 16
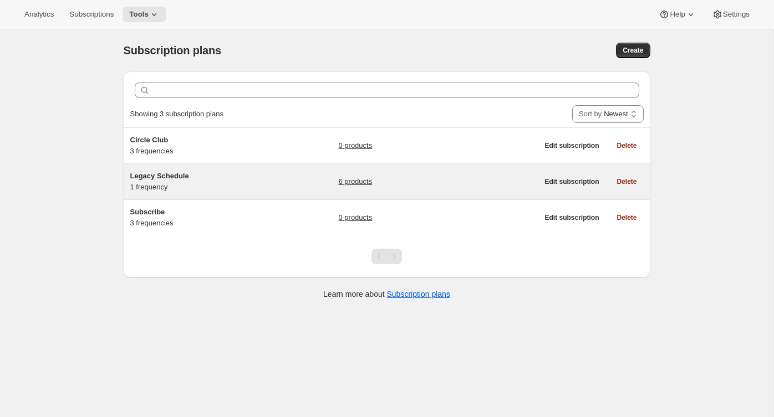
click at [182, 178] on span "Legacy Schedule" at bounding box center [159, 176] width 59 height 8
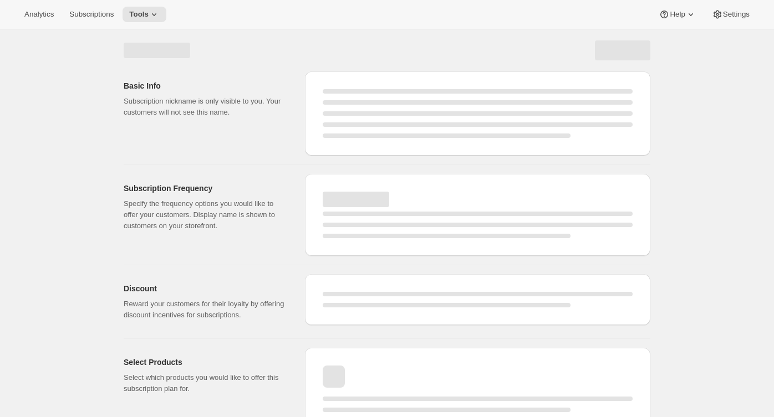
select select "WEEK"
select select "MONTH"
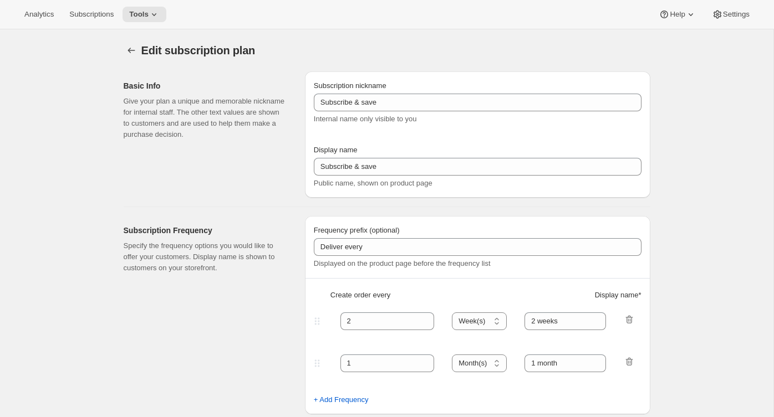
type input "Legacy Schedule"
type input "Join the Club (Legacy)"
type input "6"
select select "MONTH"
type input "6 months"
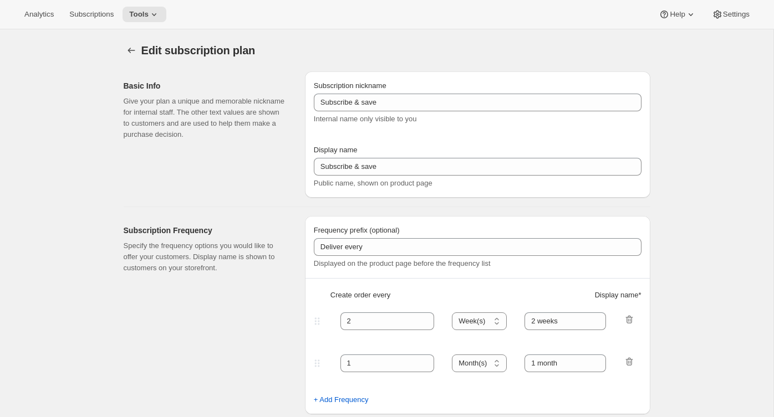
checkbox input "true"
select select "YEARDAY"
select select "8"
select select "11"
select select "4"
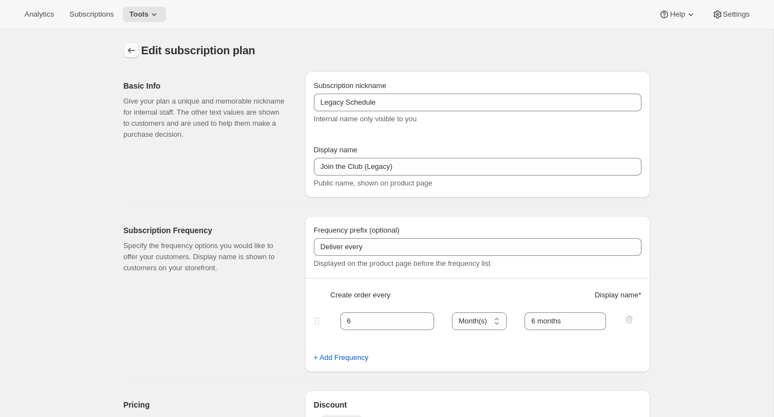
click at [133, 48] on icon "Subscription plans" at bounding box center [131, 50] width 11 height 11
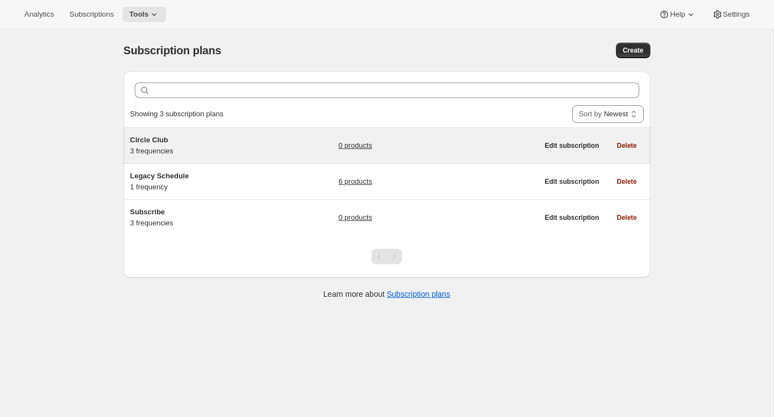
click at [217, 151] on div "Circle Club 3 frequencies" at bounding box center [199, 146] width 139 height 22
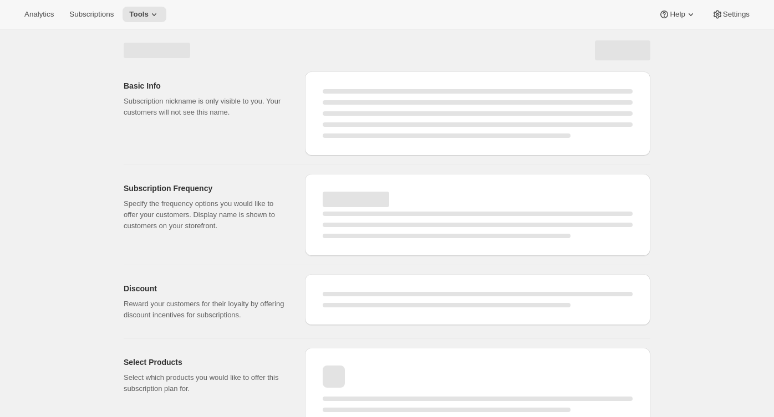
select select "WEEK"
select select "MONTH"
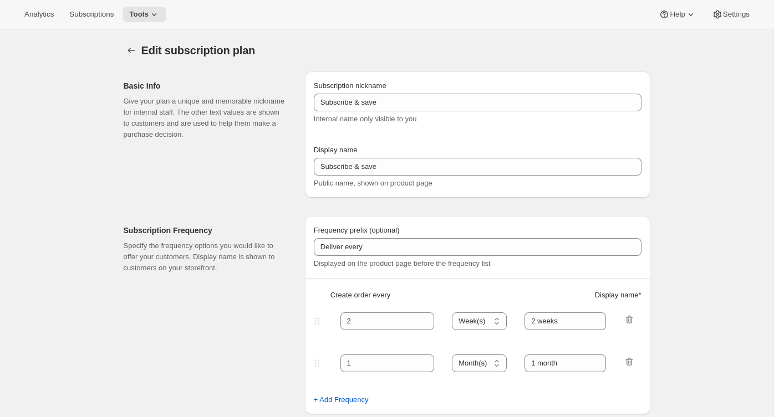
type input "Circle Club"
type input "Fox Creek Circle Club"
type input "3"
select select "MONTH"
type input "3 months"
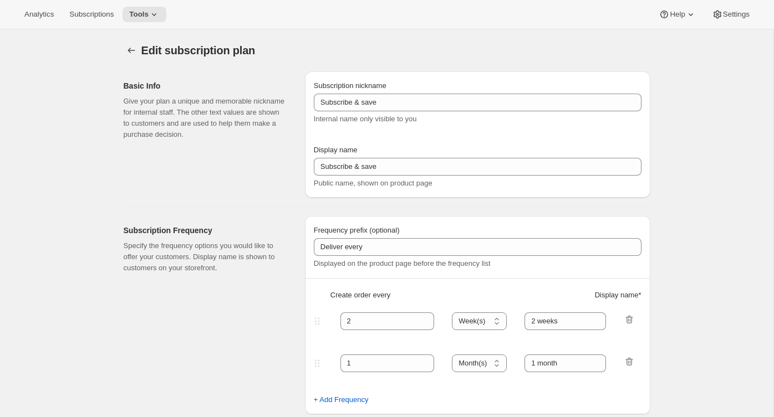
type input "4"
type input "4 months"
type input "20"
checkbox input "true"
select select "MONTH"
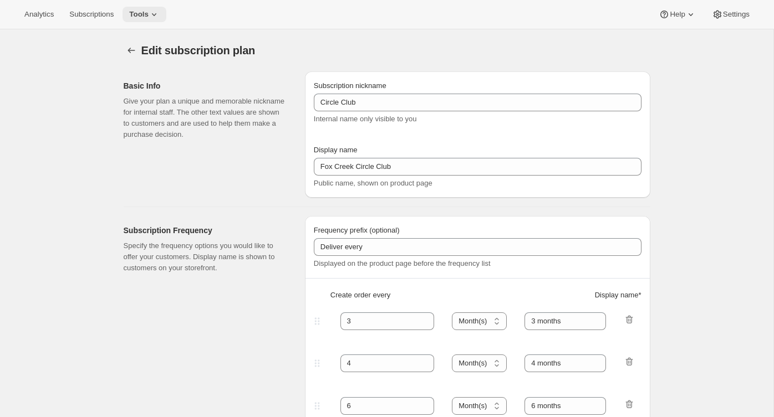
click at [149, 17] on span "Tools" at bounding box center [138, 14] width 19 height 9
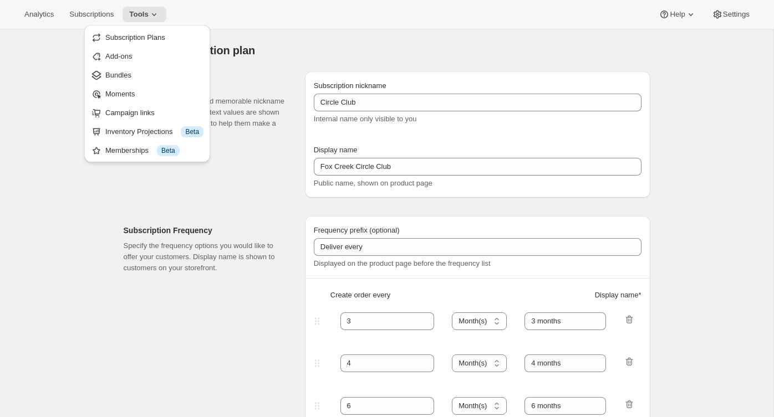
click at [278, 103] on p "Give your plan a unique and memorable nickname for internal staff. The other te…" at bounding box center [206, 118] width 164 height 44
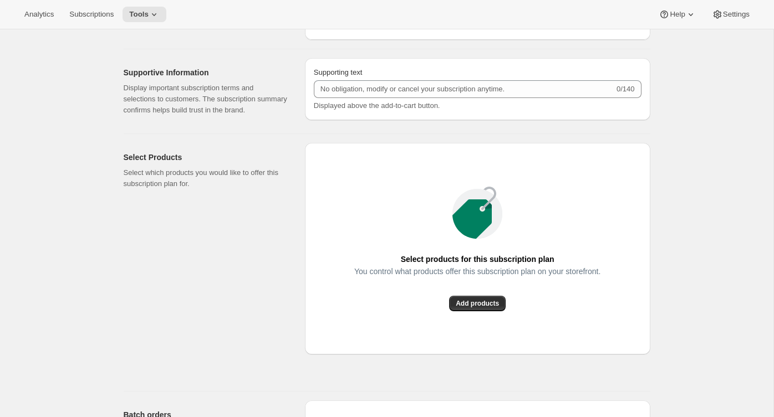
scroll to position [612, 0]
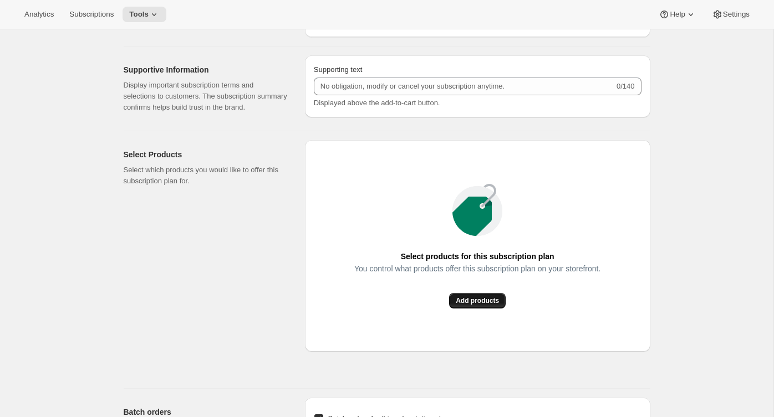
click at [475, 305] on span "Add products" at bounding box center [477, 301] width 43 height 9
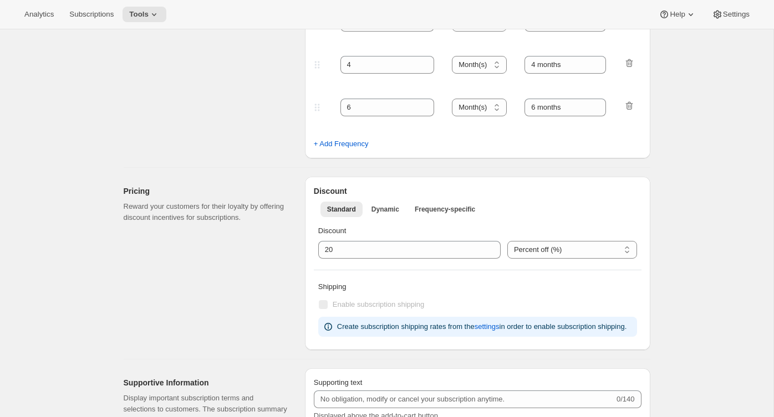
scroll to position [0, 0]
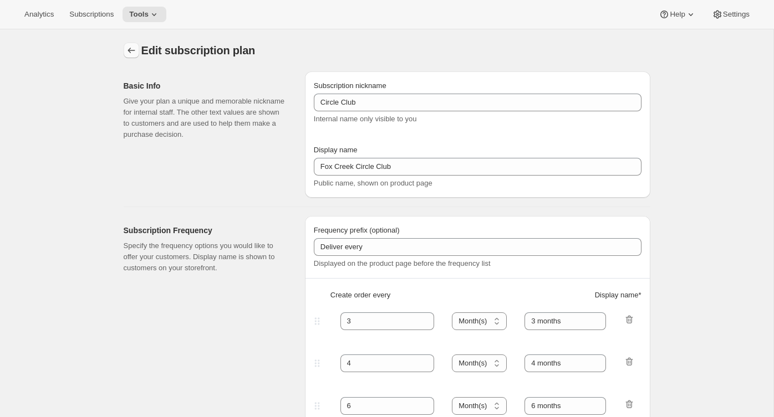
click at [129, 53] on icon "Subscription plans" at bounding box center [131, 50] width 11 height 11
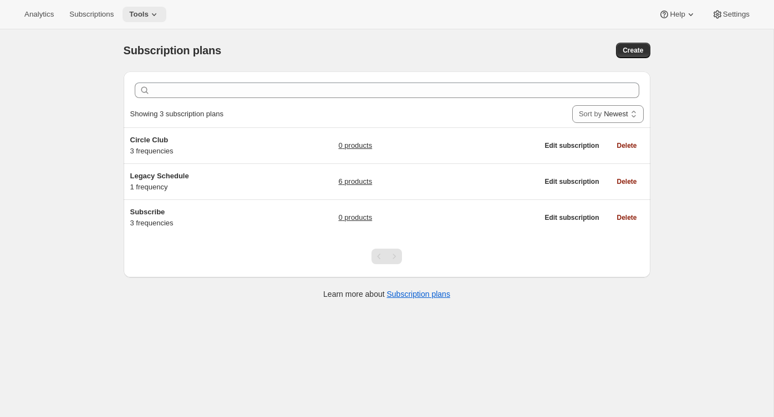
click at [149, 17] on span "Tools" at bounding box center [138, 14] width 19 height 9
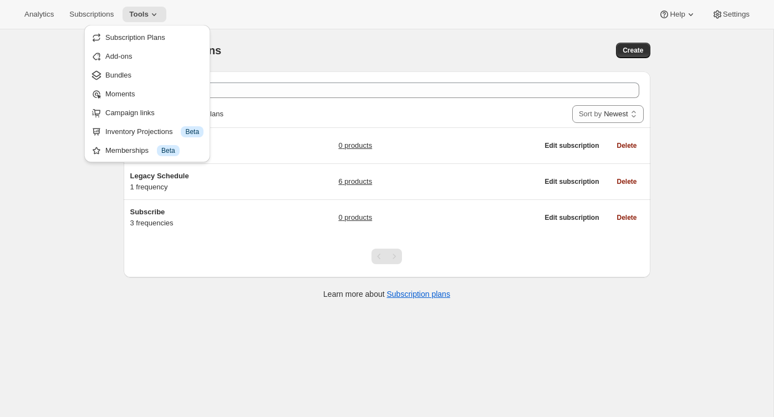
click at [305, 48] on div "Subscription plans" at bounding box center [269, 51] width 291 height 16
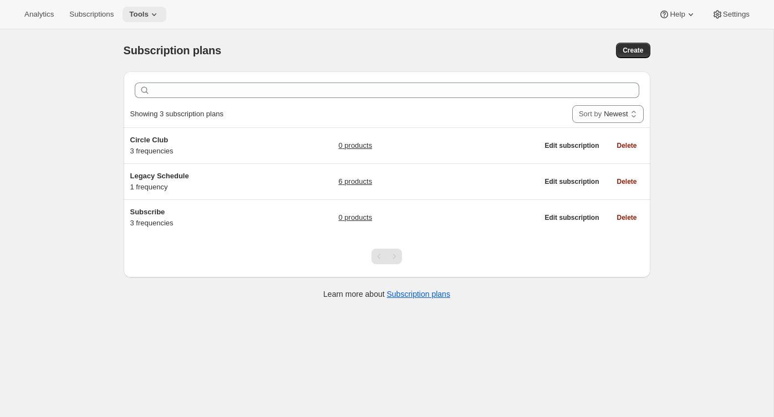
click at [155, 15] on icon at bounding box center [154, 14] width 11 height 11
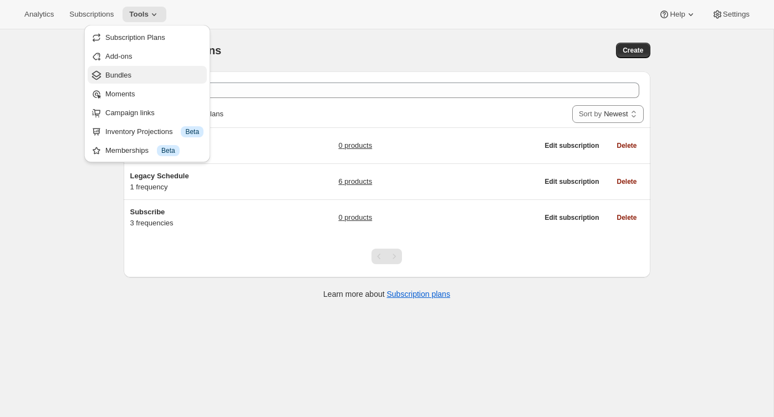
click at [129, 79] on span "Bundles" at bounding box center [154, 75] width 98 height 11
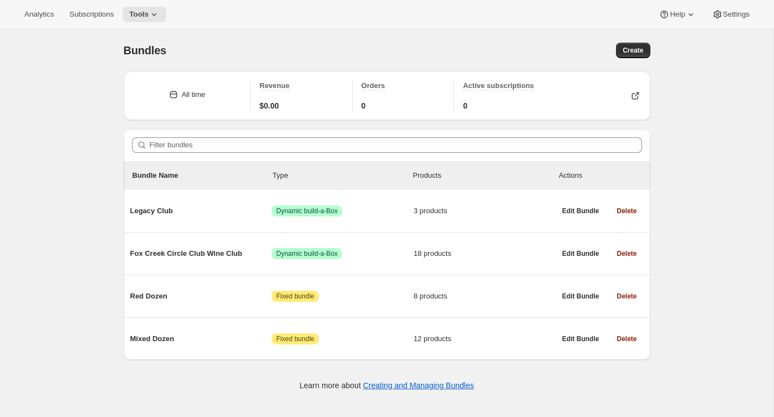
scroll to position [29, 0]
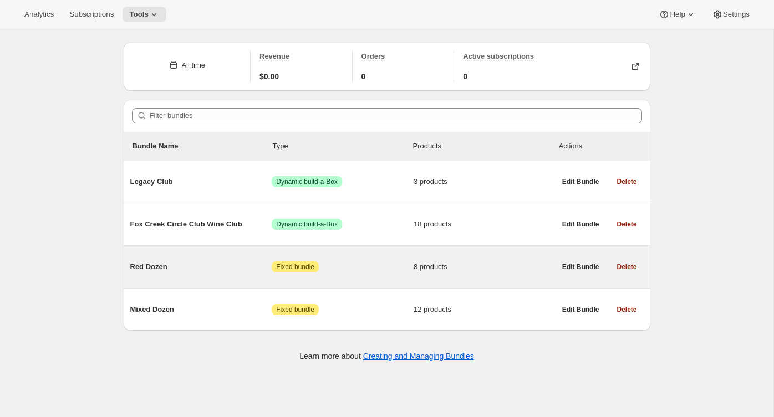
click at [188, 268] on span "Red Dozen" at bounding box center [201, 267] width 142 height 11
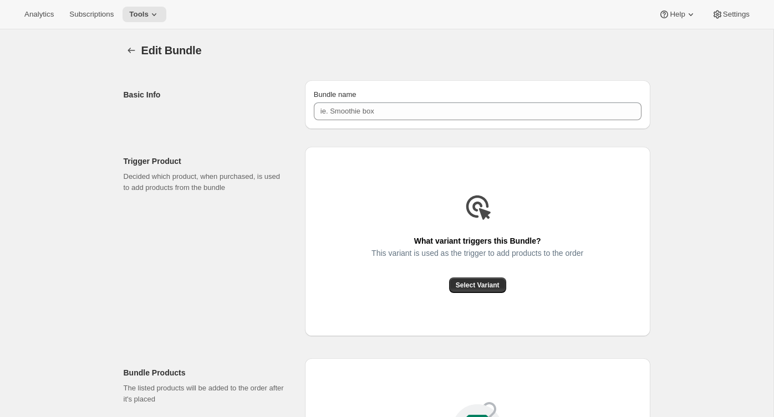
type input "Red Dozen"
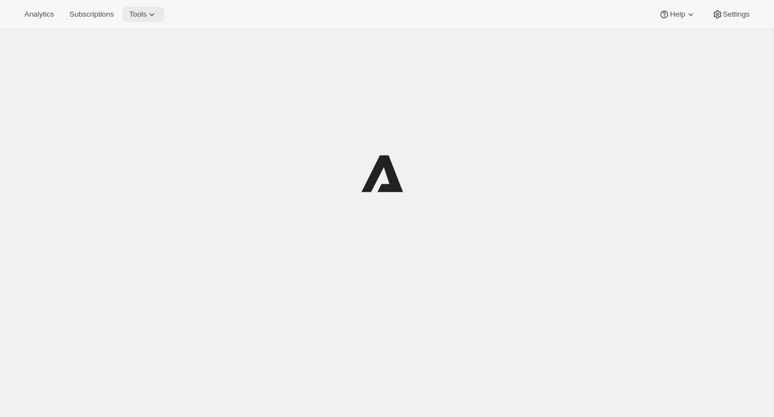
click at [157, 16] on icon at bounding box center [151, 14] width 11 height 11
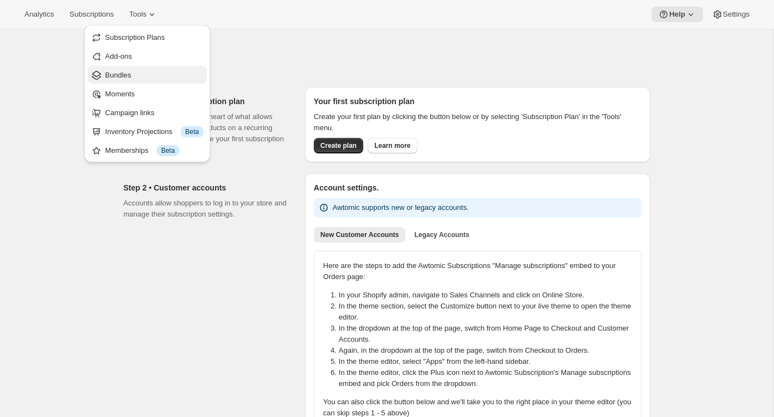
click at [128, 76] on span "Bundles" at bounding box center [118, 75] width 26 height 8
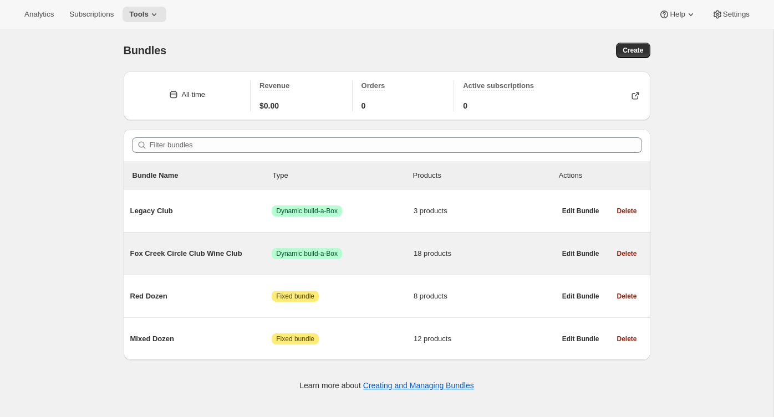
scroll to position [29, 0]
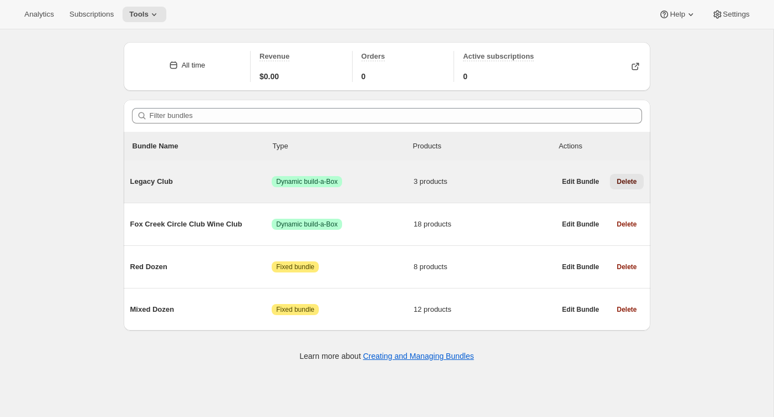
click at [631, 185] on span "Delete" at bounding box center [626, 181] width 20 height 9
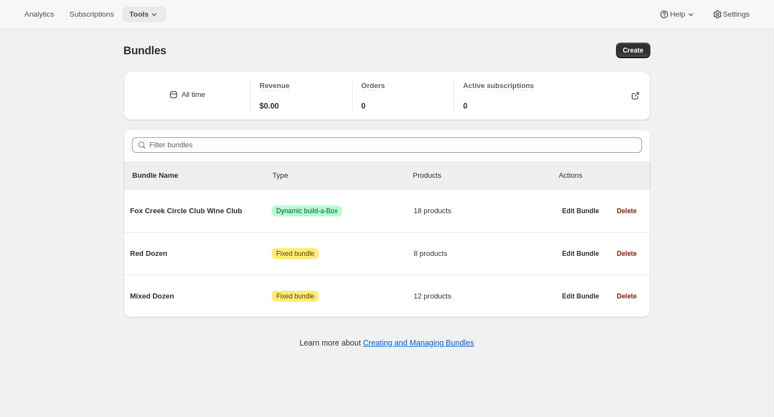
click at [157, 9] on icon at bounding box center [154, 14] width 11 height 11
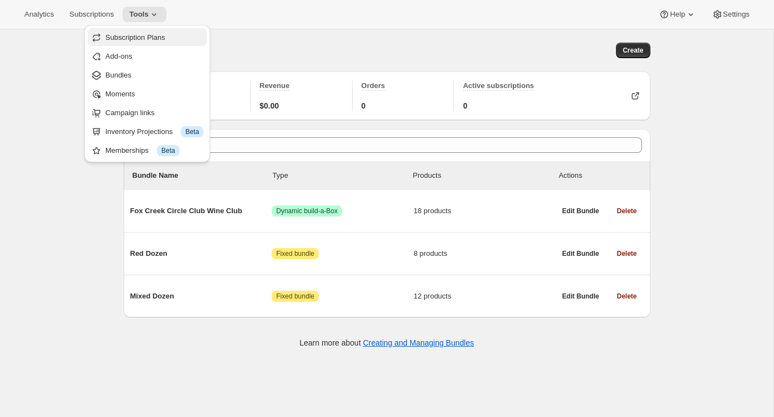
click at [151, 38] on span "Subscription Plans" at bounding box center [135, 37] width 60 height 8
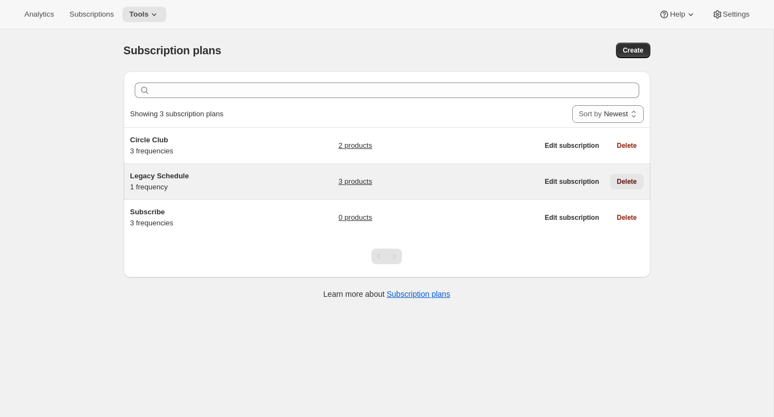
click at [626, 183] on span "Delete" at bounding box center [626, 181] width 20 height 9
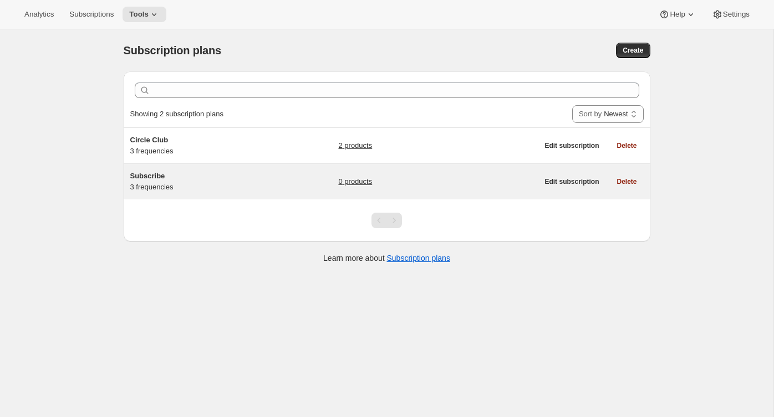
click at [254, 180] on h5 "Subscribe" at bounding box center [199, 176] width 139 height 11
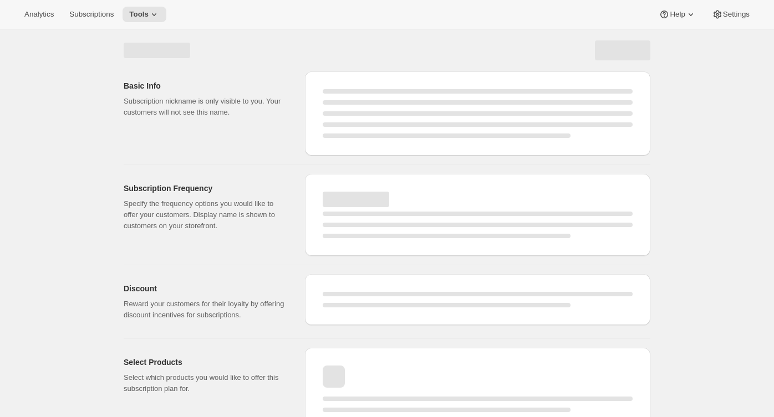
select select "WEEK"
select select "MONTH"
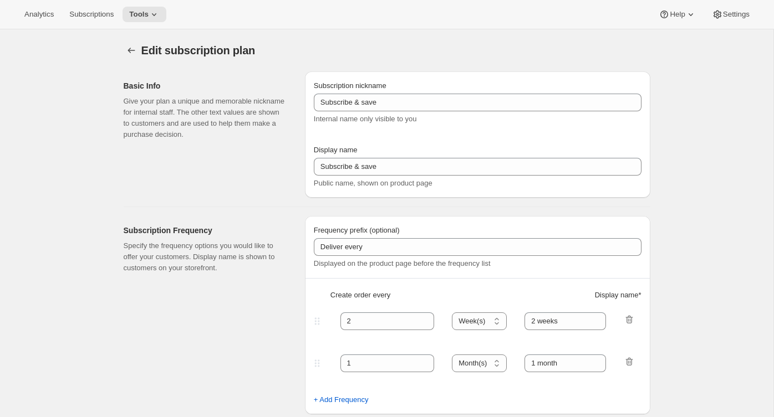
type input "Subscribe"
type input "Join the Club"
type input "3"
select select "MONTH"
type input "3 months"
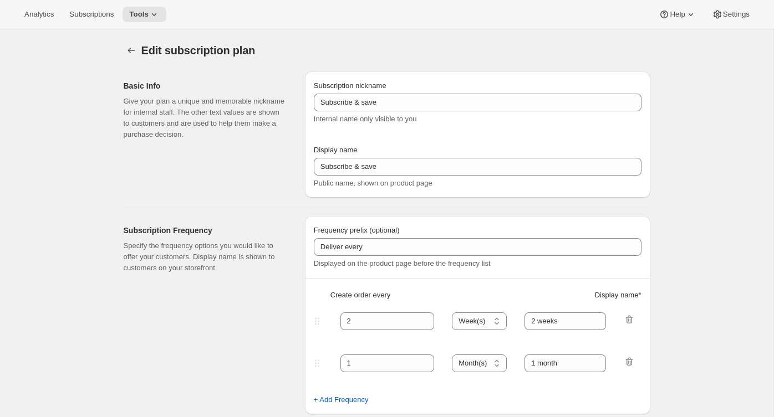
type input "4"
type input "4 months"
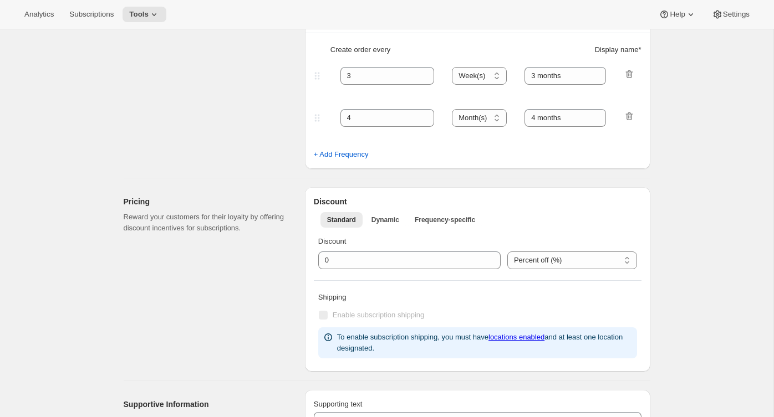
select select "MONTH"
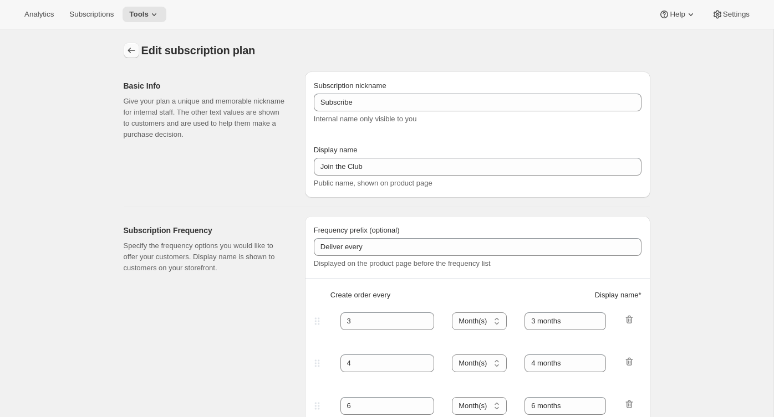
click at [126, 47] on icon "Subscription plans" at bounding box center [131, 50] width 11 height 11
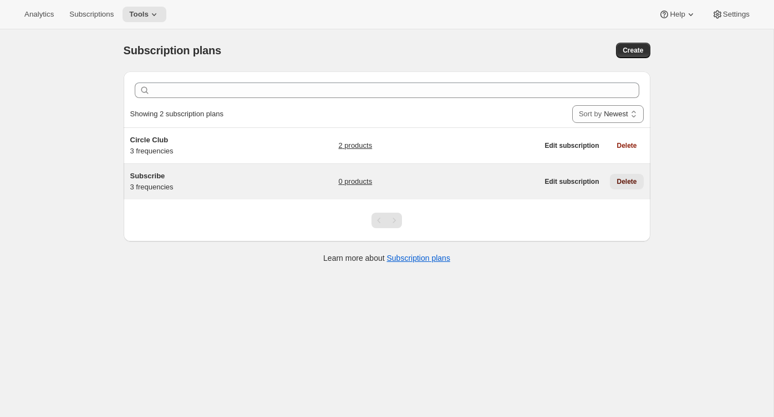
click at [627, 183] on span "Delete" at bounding box center [626, 181] width 20 height 9
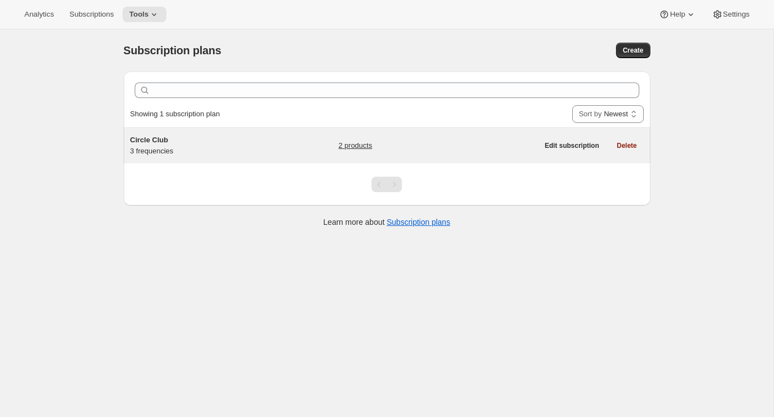
click at [241, 147] on div "Circle Club 3 frequencies" at bounding box center [199, 146] width 139 height 22
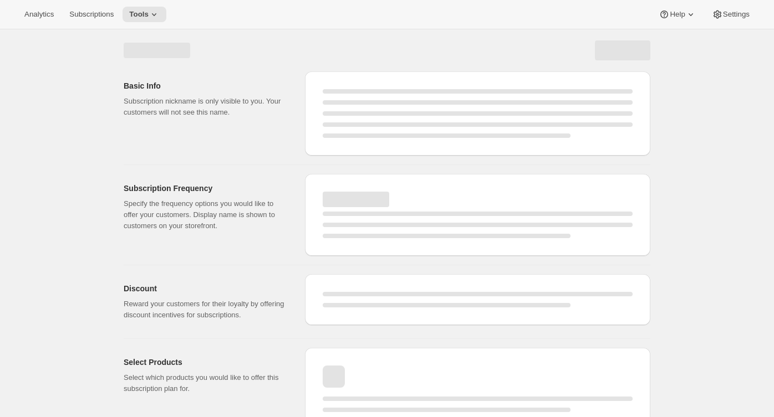
select select "WEEK"
select select "MONTH"
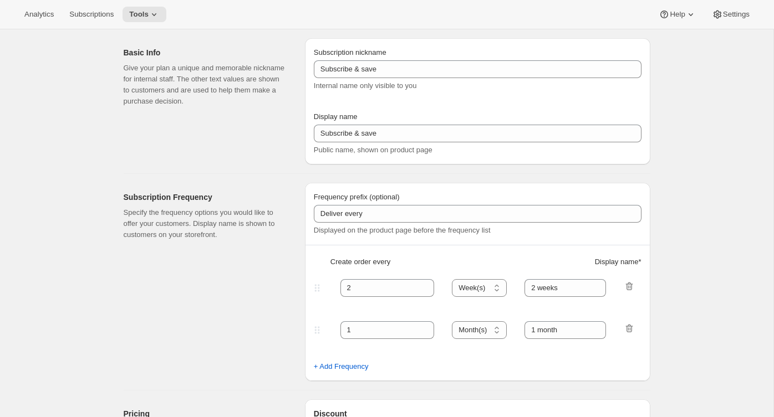
type input "Circle Club"
type input "Fox Creek Circle Club"
type input "3"
select select "MONTH"
type input "3 months"
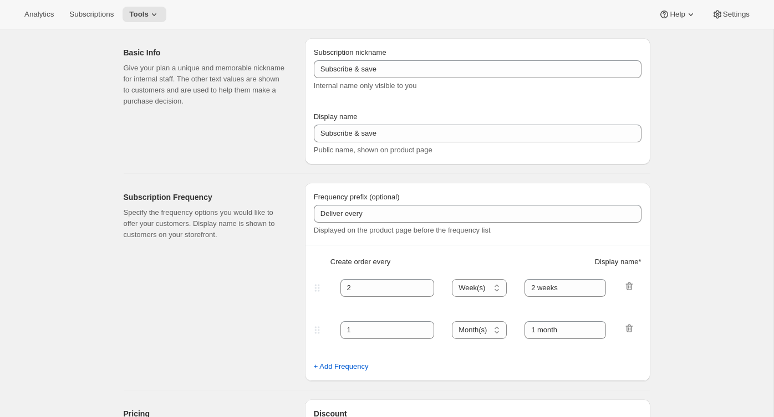
type input "4"
type input "4 months"
type input "20"
checkbox input "true"
select select "MONTH"
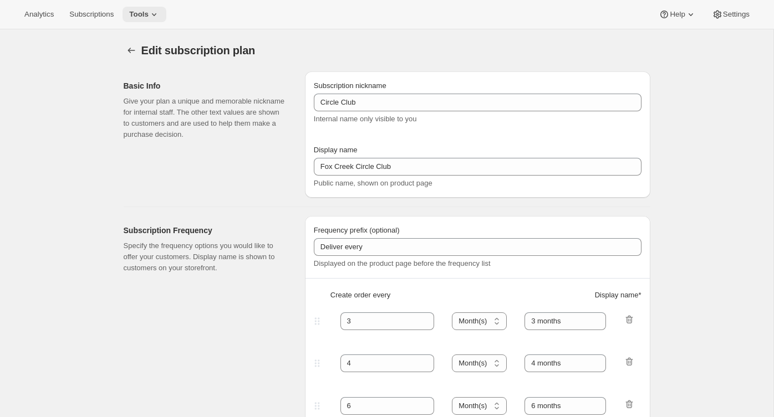
click at [155, 10] on icon at bounding box center [154, 14] width 11 height 11
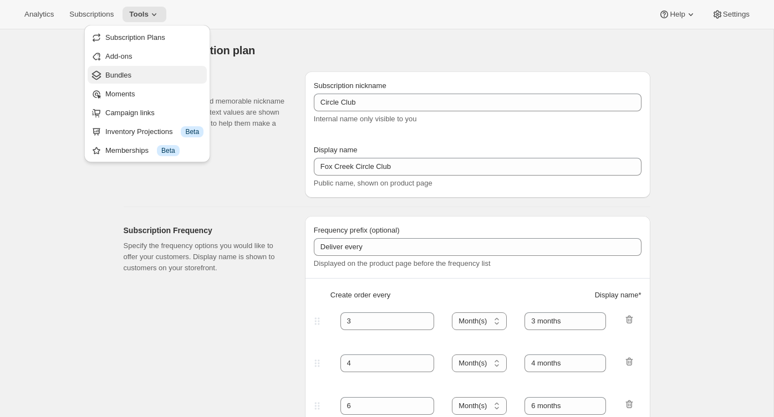
click at [131, 80] on button "Bundles" at bounding box center [147, 75] width 119 height 18
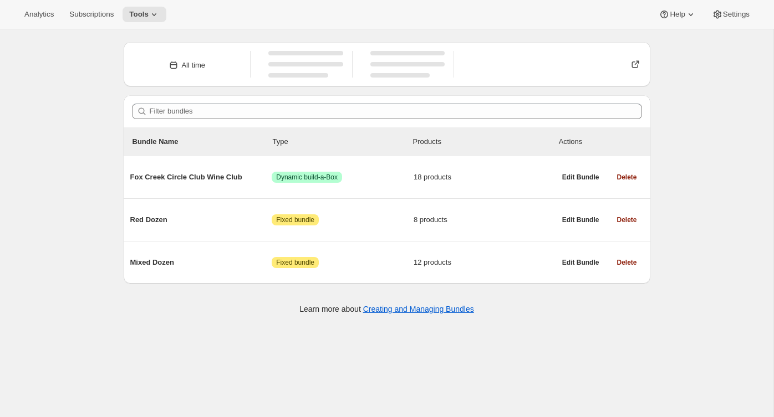
scroll to position [29, 0]
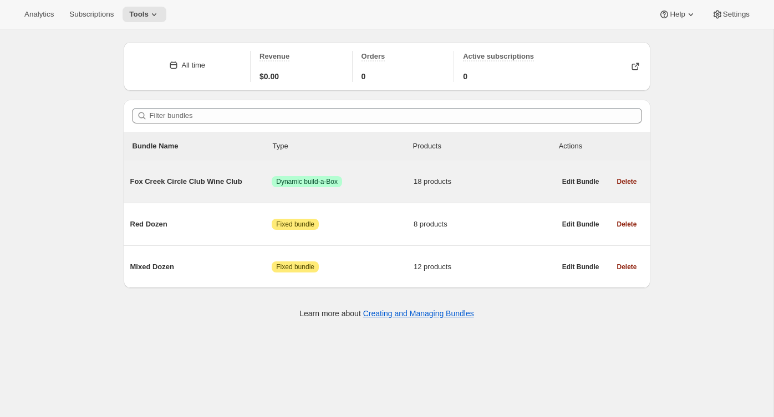
click at [248, 175] on div "Fox Creek Circle Club Wine Club Success Dynamic build-a-Box 18 products" at bounding box center [342, 181] width 425 height 29
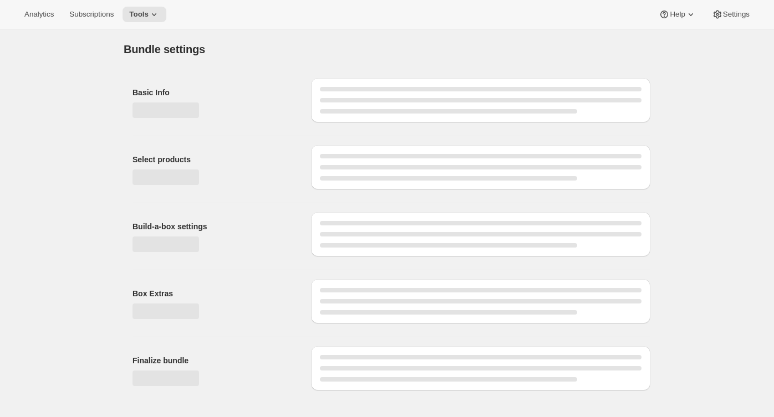
type input "Fox Creek Circle Club Wine Club"
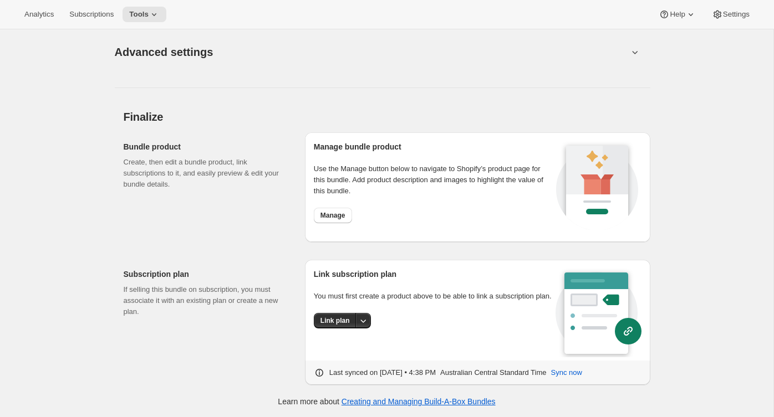
scroll to position [1453, 0]
click at [342, 328] on button "Link plan" at bounding box center [335, 321] width 43 height 16
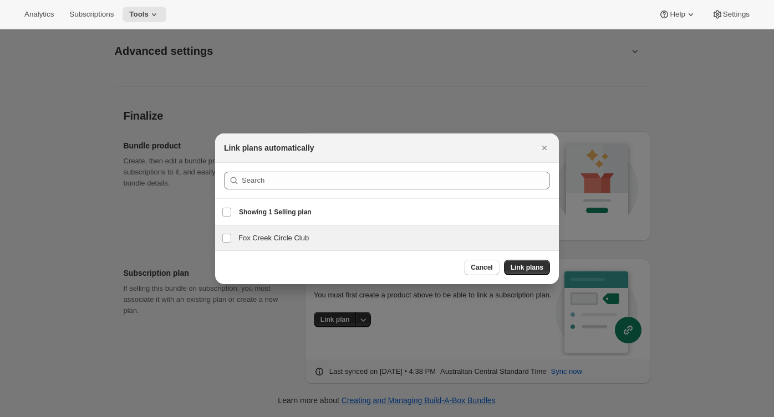
click at [296, 234] on h3 "Fox Creek Circle Club" at bounding box center [395, 238] width 314 height 11
checkbox input "true"
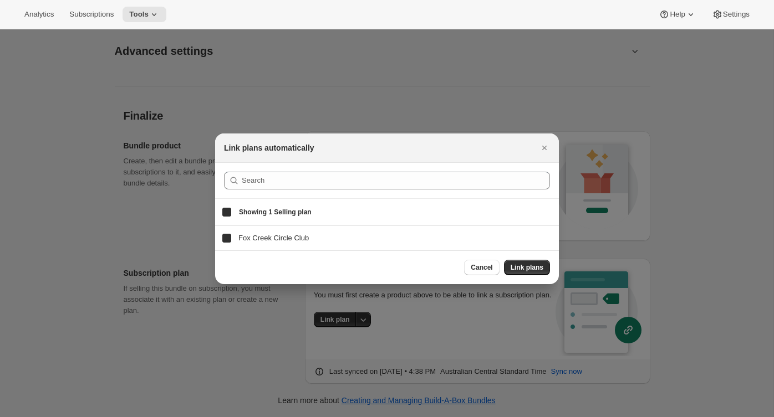
checkbox input "false"
click at [523, 268] on span "Link plans" at bounding box center [526, 267] width 33 height 9
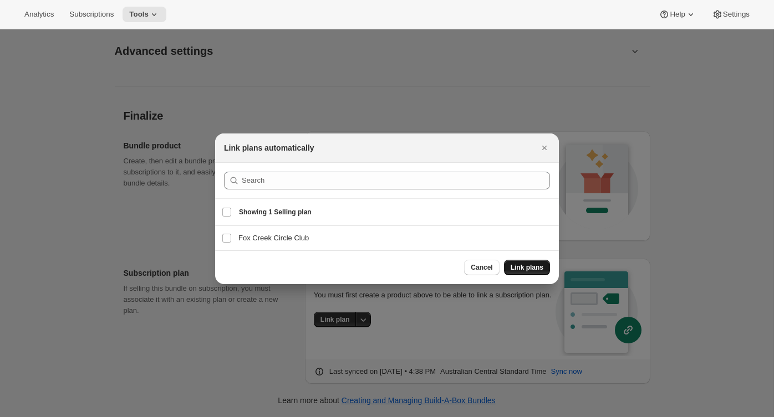
scroll to position [1453, 0]
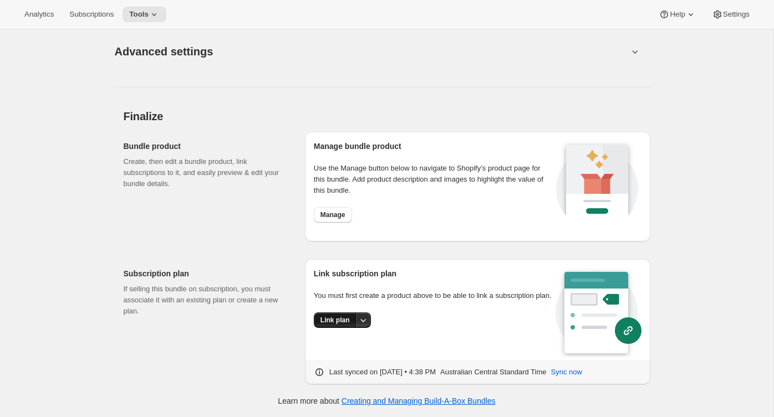
click at [330, 325] on span "Link plan" at bounding box center [334, 320] width 29 height 9
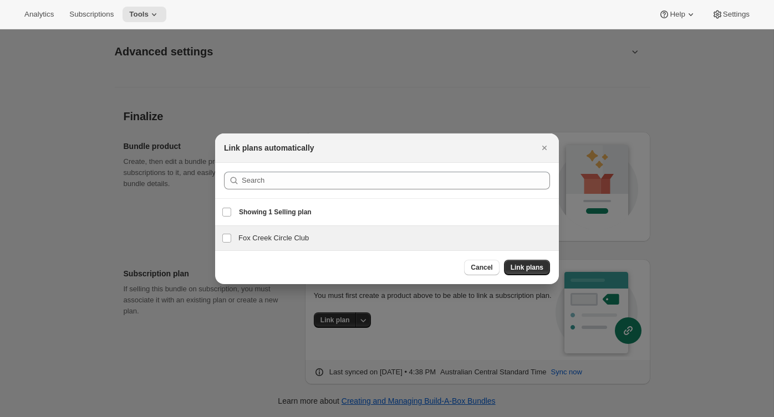
click at [285, 235] on h3 "Fox Creek Circle Club" at bounding box center [395, 238] width 314 height 11
checkbox input "true"
click at [525, 263] on span "Link plans" at bounding box center [526, 267] width 33 height 9
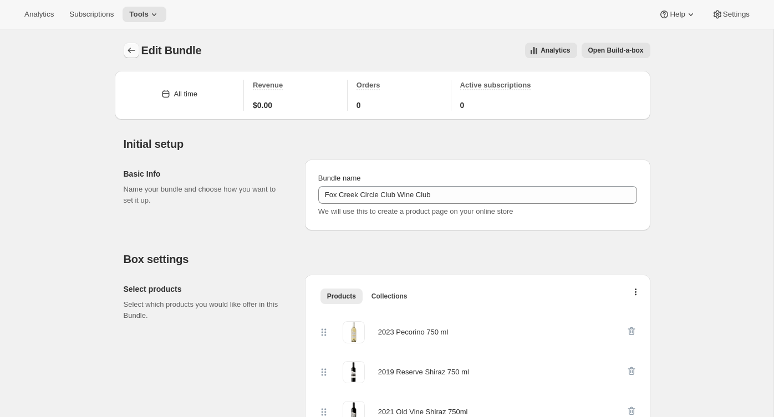
click at [126, 51] on icon "Bundles" at bounding box center [131, 50] width 11 height 11
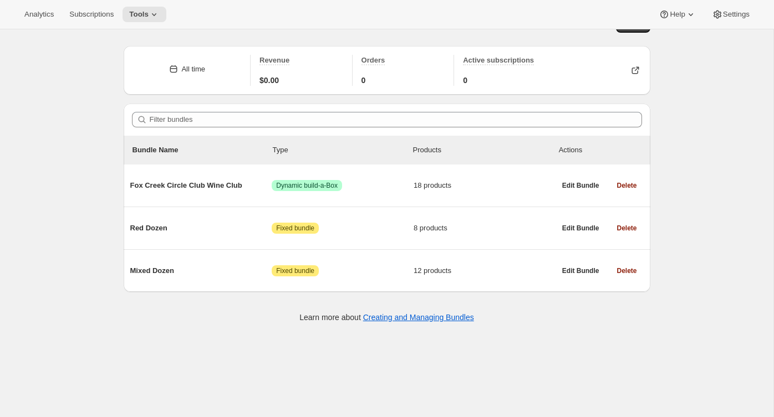
scroll to position [29, 0]
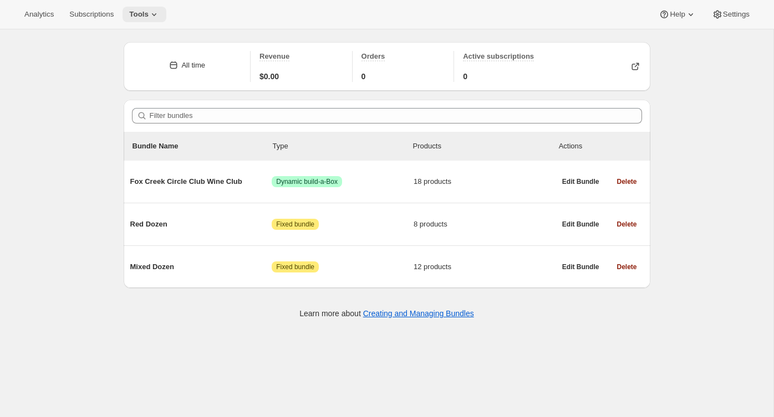
click at [149, 13] on span "Tools" at bounding box center [138, 14] width 19 height 9
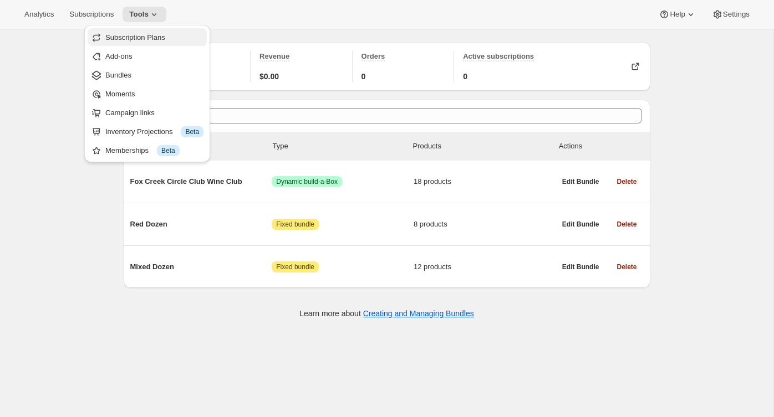
click at [142, 37] on span "Subscription Plans" at bounding box center [135, 37] width 60 height 8
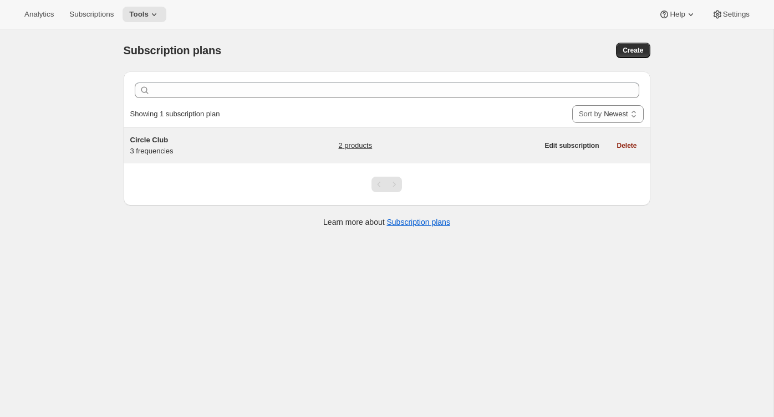
click at [259, 138] on h5 "Circle Club" at bounding box center [199, 140] width 139 height 11
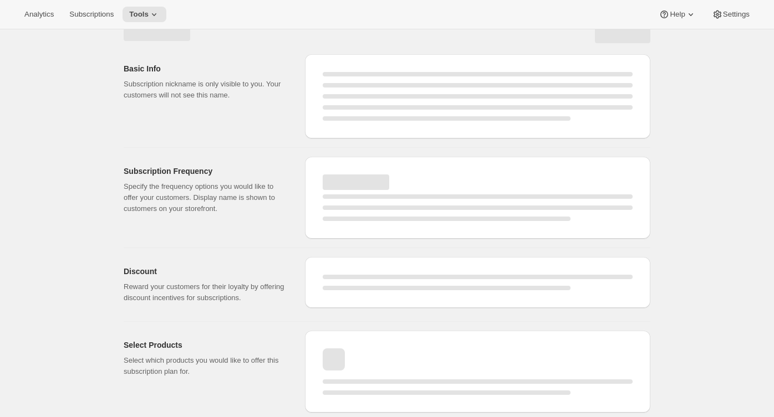
select select "WEEK"
select select "MONTH"
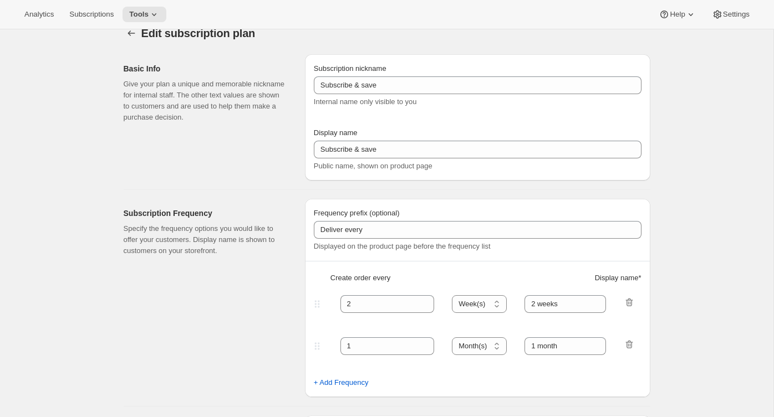
type input "Circle Club"
type input "Fox Creek Circle Club"
type input "3"
select select "MONTH"
type input "3 months"
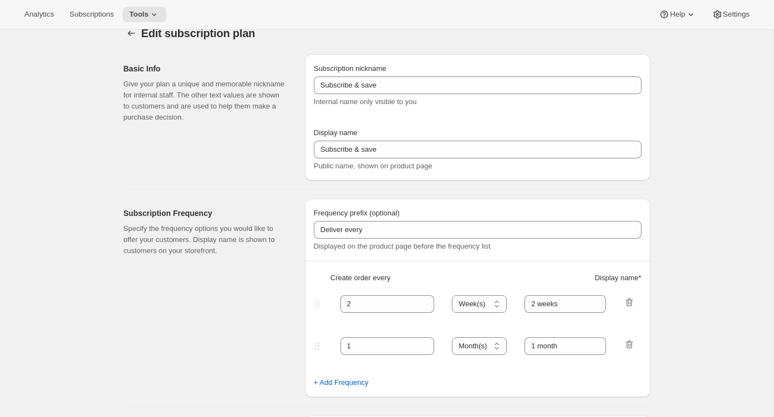
type input "4"
type input "4 months"
type input "20"
checkbox input "true"
select select "MONTH"
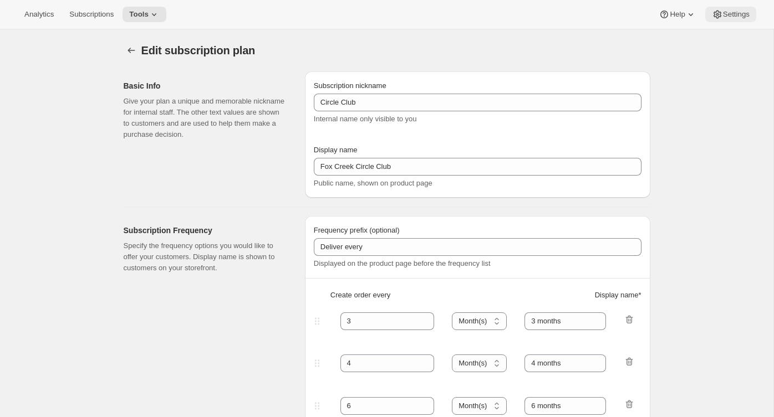
click at [720, 15] on icon at bounding box center [717, 14] width 11 height 11
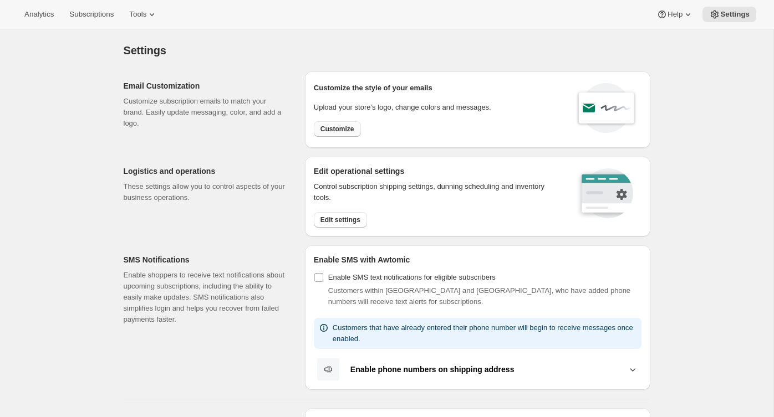
click at [336, 125] on span "Customize" at bounding box center [337, 129] width 34 height 9
select select "subscriptionMessage"
select select "5"
select select "15"
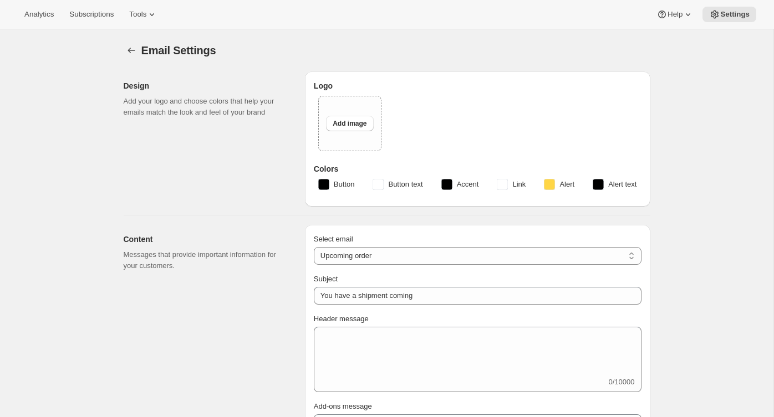
type input "Fox Creek Wines"
click at [130, 52] on icon "Settings" at bounding box center [131, 50] width 11 height 11
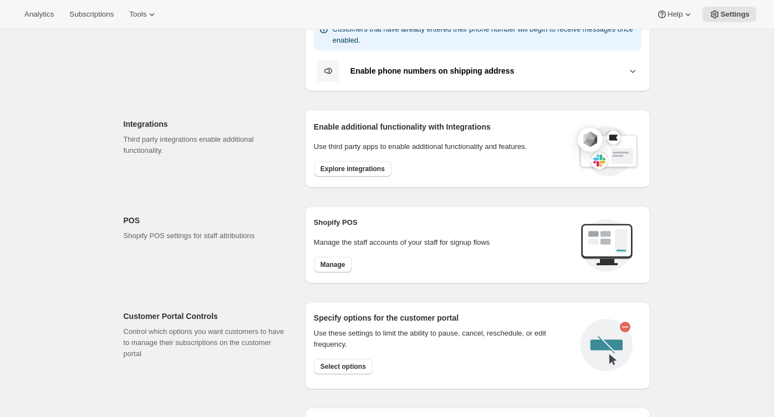
scroll to position [367, 0]
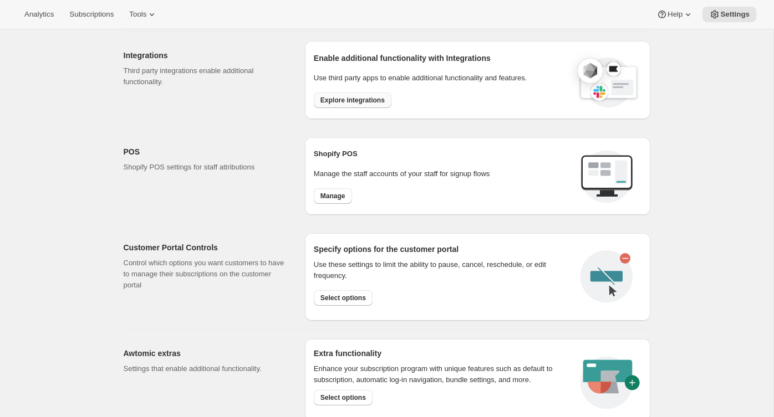
click at [333, 99] on span "Explore integrations" at bounding box center [352, 100] width 64 height 9
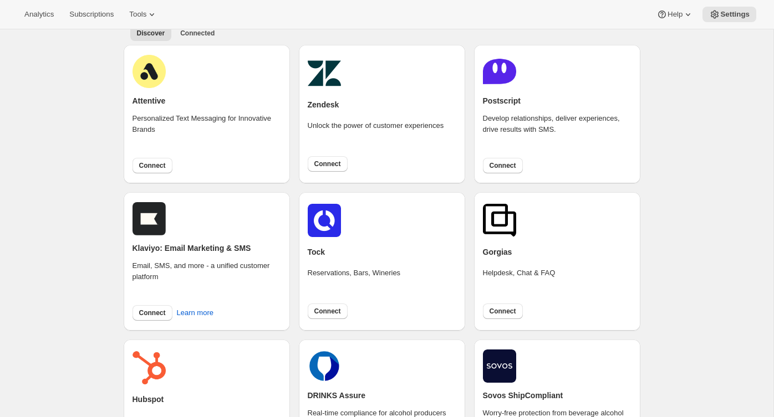
scroll to position [18, 0]
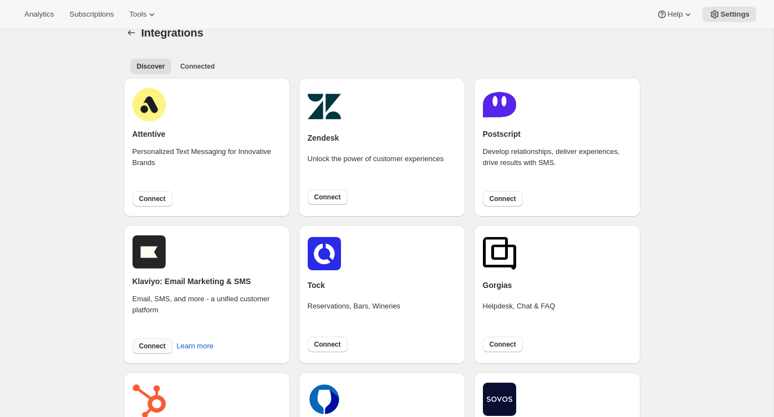
click at [154, 344] on span "Connect" at bounding box center [152, 346] width 27 height 9
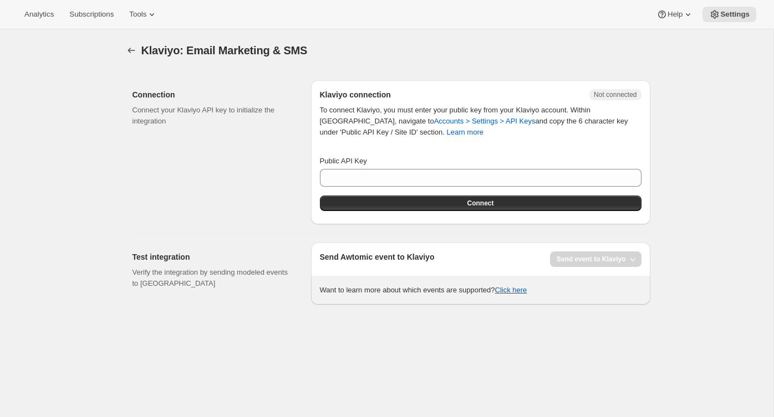
click at [679, 95] on div "Klaviyo: Email Marketing & SMS. This page is ready Klaviyo: Email Marketing & S…" at bounding box center [386, 237] width 773 height 417
click at [719, 17] on icon at bounding box center [714, 14] width 11 height 11
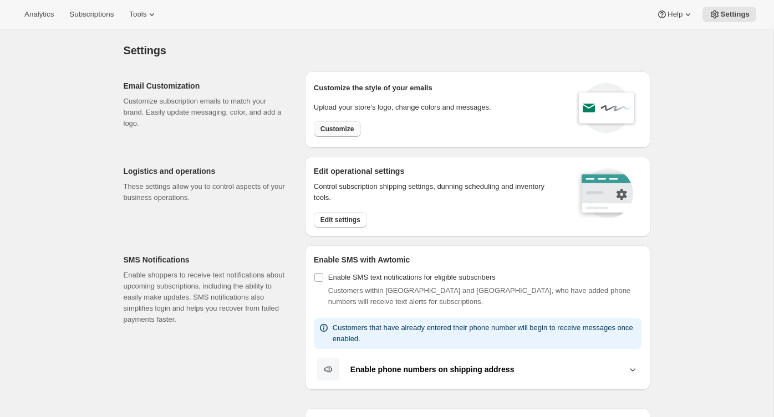
click at [332, 132] on span "Customize" at bounding box center [337, 129] width 34 height 9
select select "subscriptionMessage"
select select "5"
select select "15"
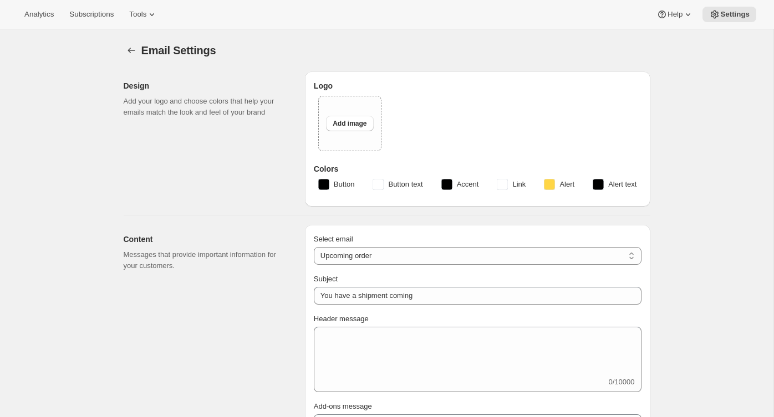
type input "Fox Creek Wines"
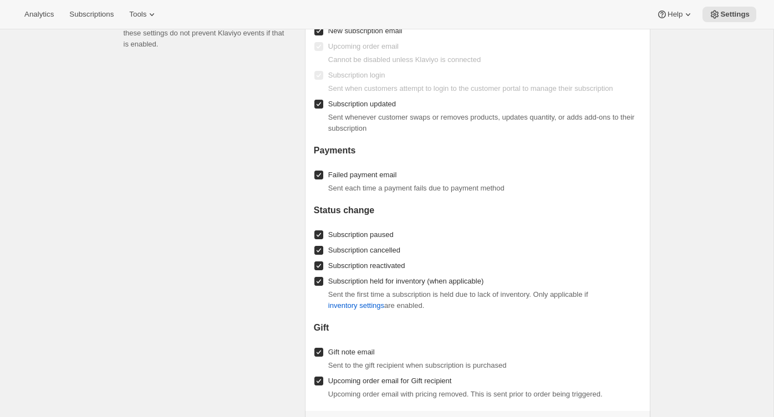
scroll to position [953, 0]
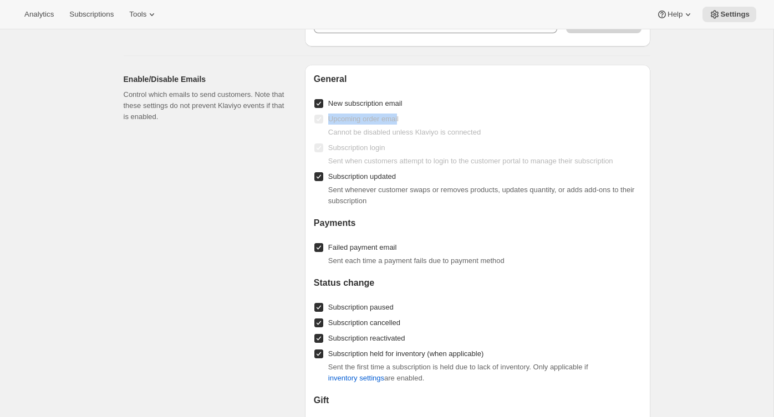
click at [318, 119] on label "Upcoming order email" at bounding box center [356, 119] width 85 height 16
click at [399, 122] on span "Upcoming order email" at bounding box center [363, 119] width 70 height 11
click at [724, 17] on span "Settings" at bounding box center [734, 14] width 29 height 9
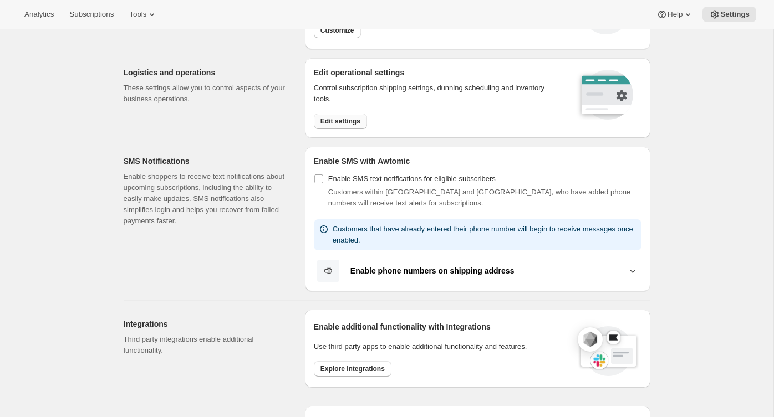
scroll to position [199, 0]
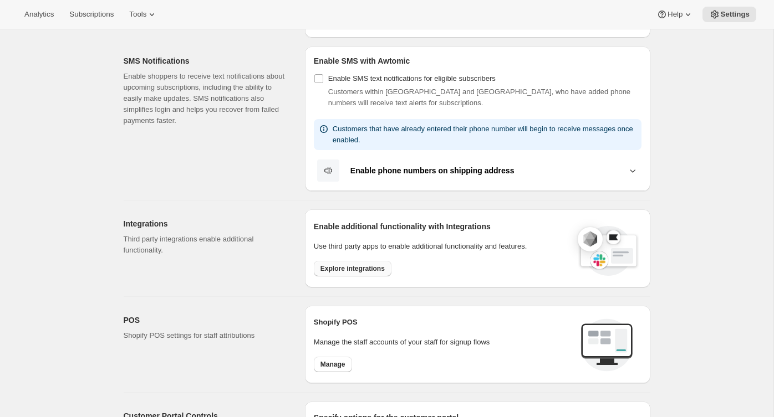
click at [340, 267] on span "Explore integrations" at bounding box center [352, 268] width 64 height 9
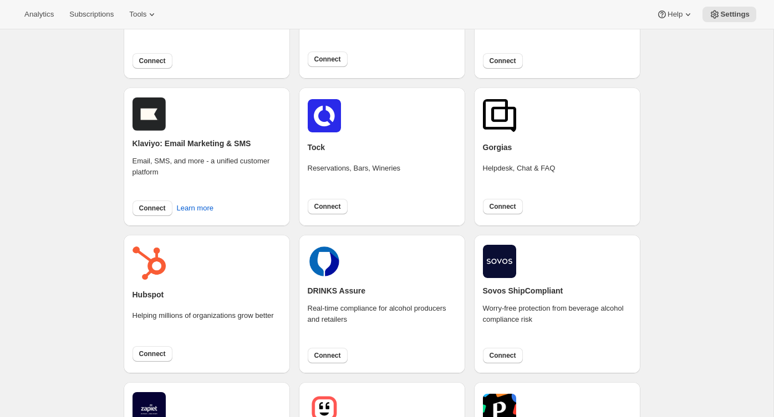
scroll to position [193, 0]
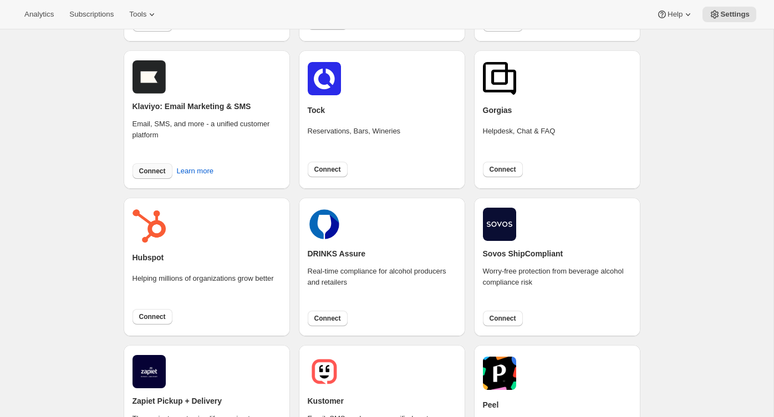
click at [154, 172] on span "Connect" at bounding box center [152, 171] width 27 height 9
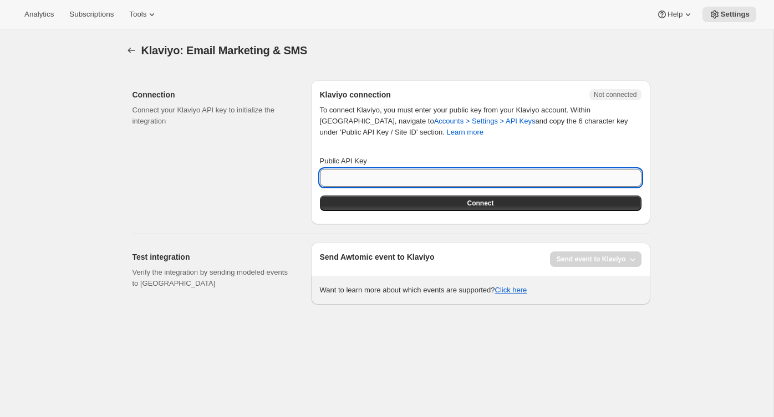
click at [369, 177] on input "Public API Key" at bounding box center [480, 178] width 321 height 18
click at [247, 207] on div "Connection Connect your Klaviyo API key to initialize the integration" at bounding box center [217, 152] width 170 height 144
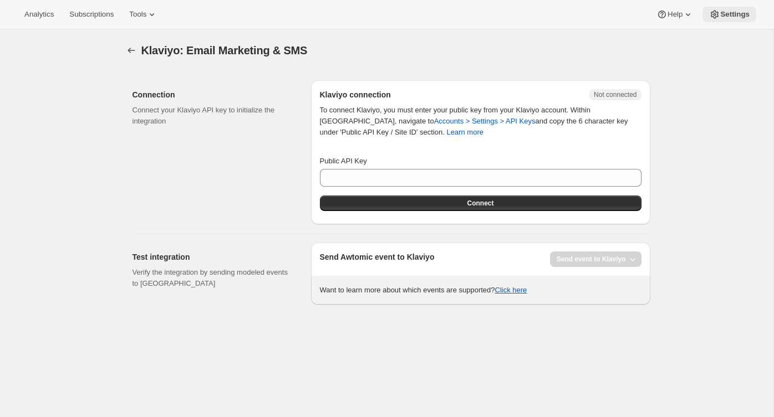
click at [721, 16] on span "Settings" at bounding box center [734, 14] width 29 height 9
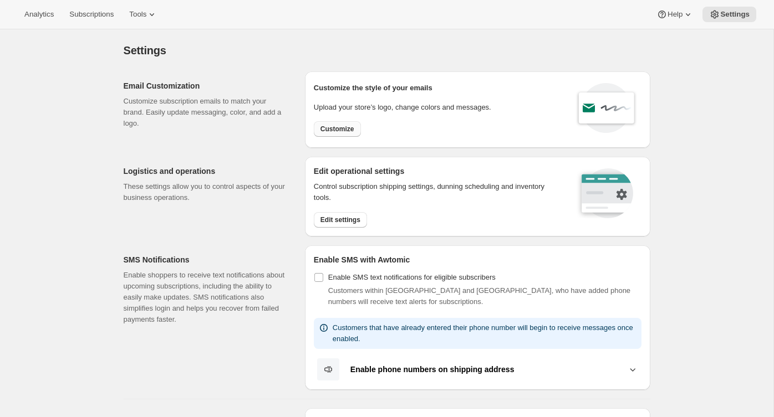
click at [320, 133] on button "Customize" at bounding box center [337, 129] width 47 height 16
select select "subscriptionMessage"
select select "5"
select select "15"
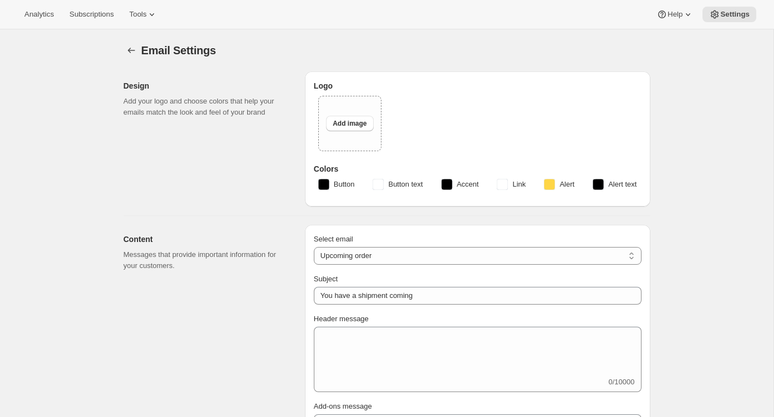
type input "Fox Creek Wines"
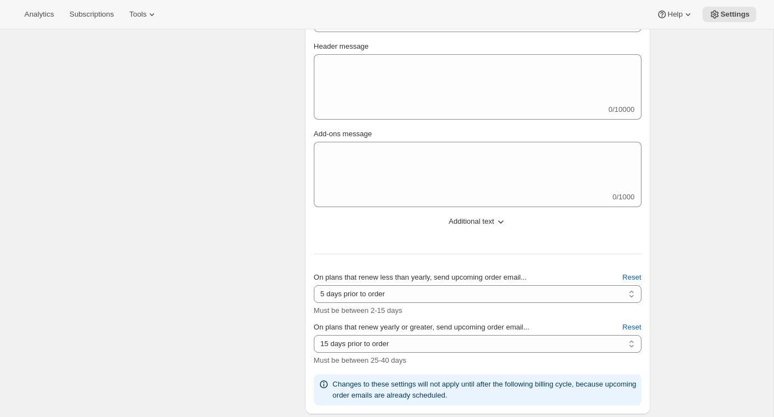
scroll to position [201, 0]
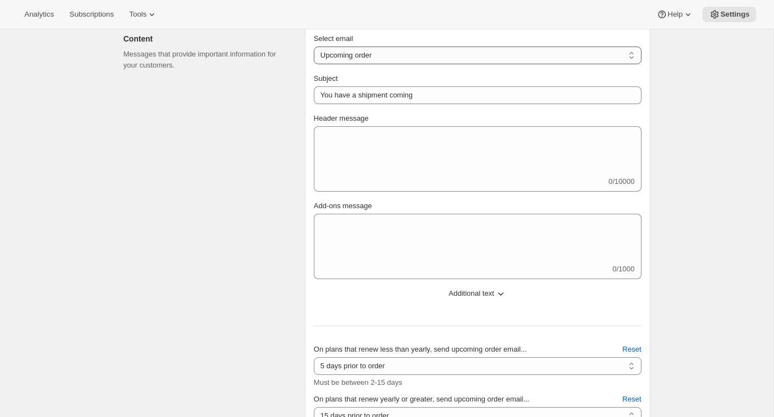
click at [450, 55] on select "New subscription Upcoming order Failed payment Delayed subscription (inventory …" at bounding box center [478, 56] width 328 height 18
select select "failedPaymentMessage"
click at [314, 47] on select "New subscription Upcoming order Failed payment Delayed subscription (inventory …" at bounding box center [478, 56] width 328 height 18
type input "Issue with Payment"
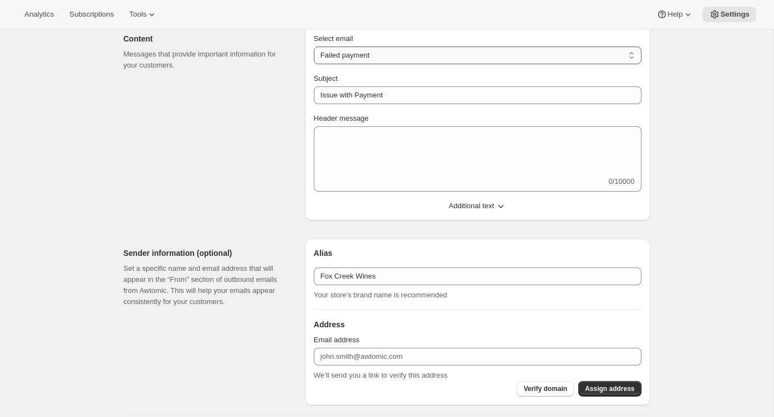
click at [430, 54] on select "New subscription Upcoming order Failed payment Delayed subscription (inventory …" at bounding box center [478, 56] width 328 height 18
select select "welcomeMessage"
click at [314, 47] on select "New subscription Upcoming order Failed payment Delayed subscription (inventory …" at bounding box center [478, 56] width 328 height 18
type input "Your new subscription"
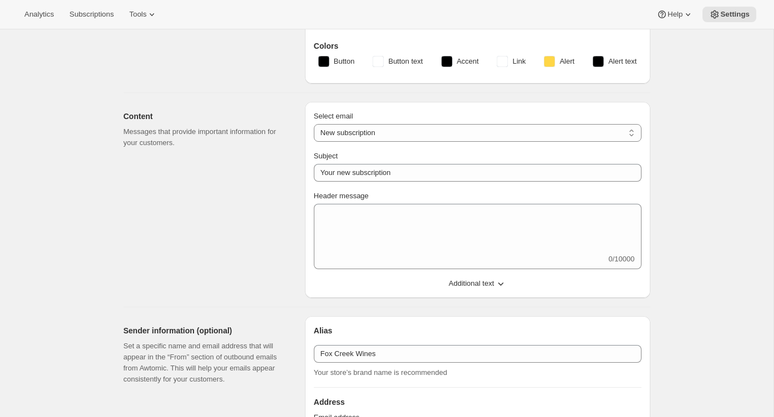
scroll to position [0, 0]
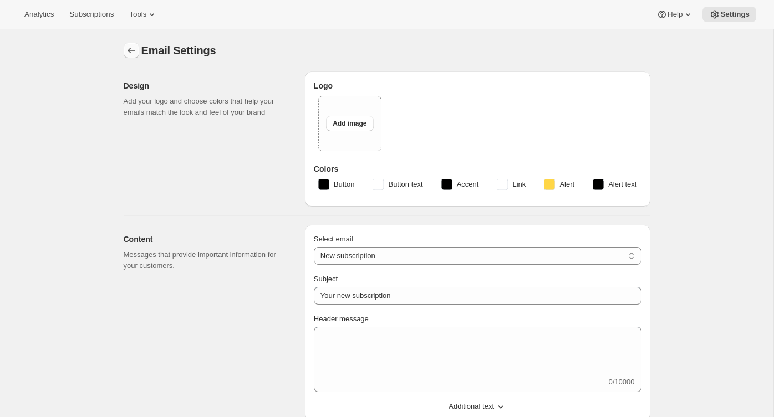
click at [127, 53] on icon "Settings" at bounding box center [131, 50] width 11 height 11
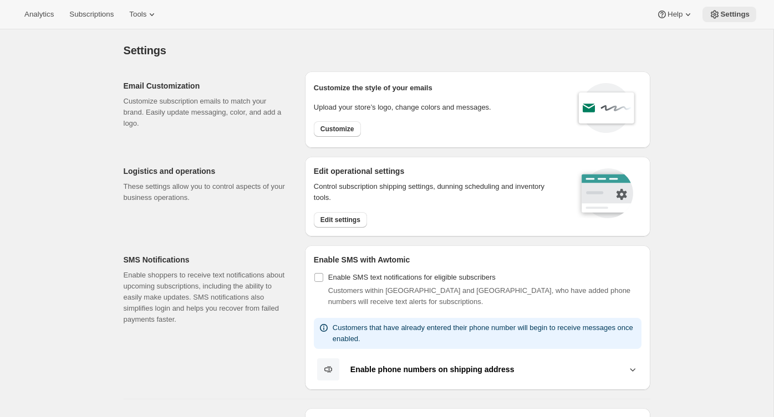
click at [723, 15] on span "Settings" at bounding box center [734, 14] width 29 height 9
click at [157, 11] on icon at bounding box center [151, 14] width 11 height 11
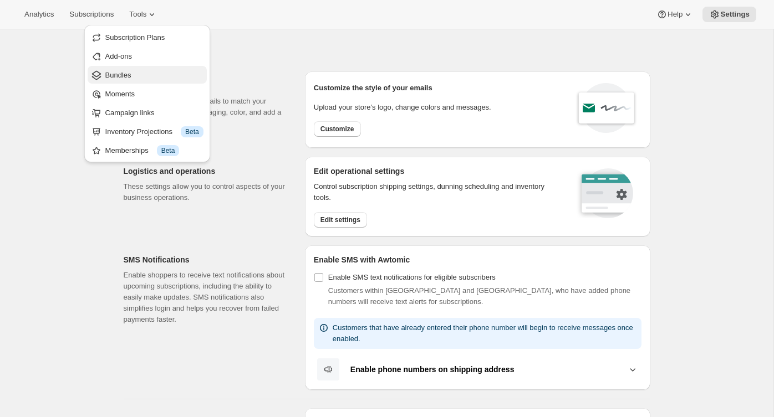
click at [145, 74] on span "Bundles" at bounding box center [154, 75] width 98 height 11
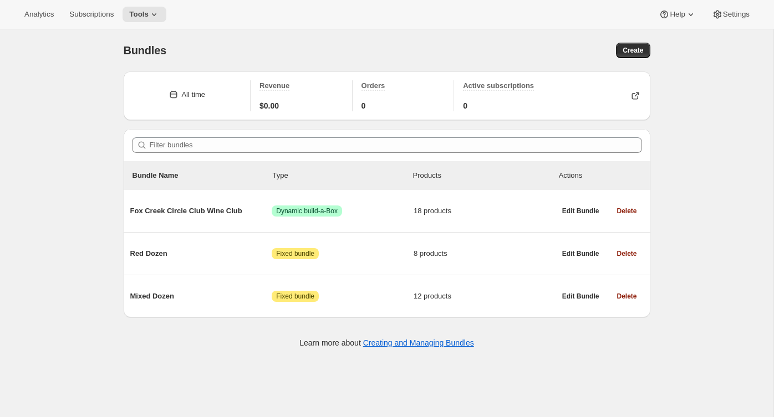
click at [194, 45] on div "Bundles" at bounding box center [255, 51] width 263 height 16
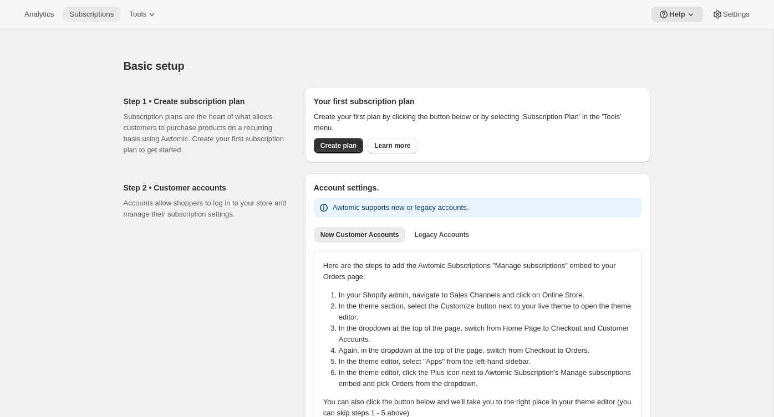
click at [89, 18] on span "Subscriptions" at bounding box center [91, 14] width 44 height 9
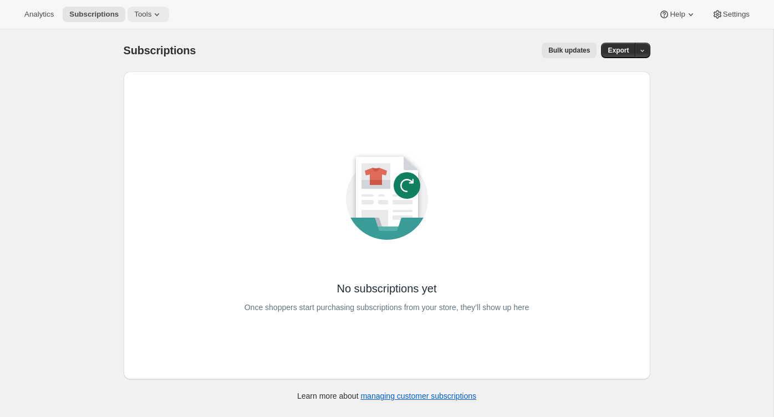
click at [162, 17] on icon at bounding box center [156, 14] width 11 height 11
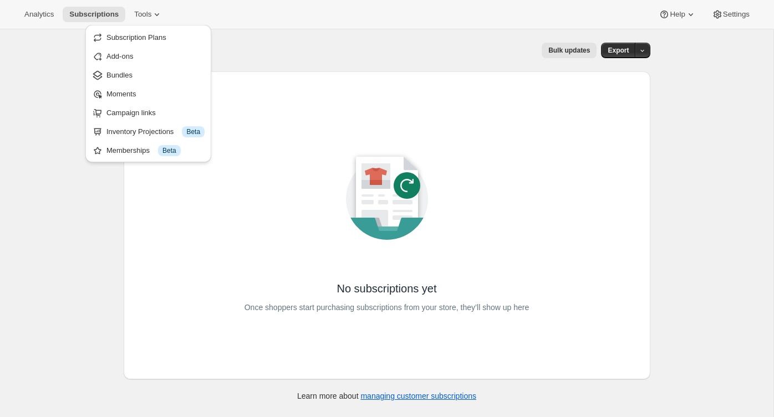
click at [309, 38] on div "Subscriptions. This page is ready Subscriptions Bulk updates More actions Bulk …" at bounding box center [387, 50] width 527 height 42
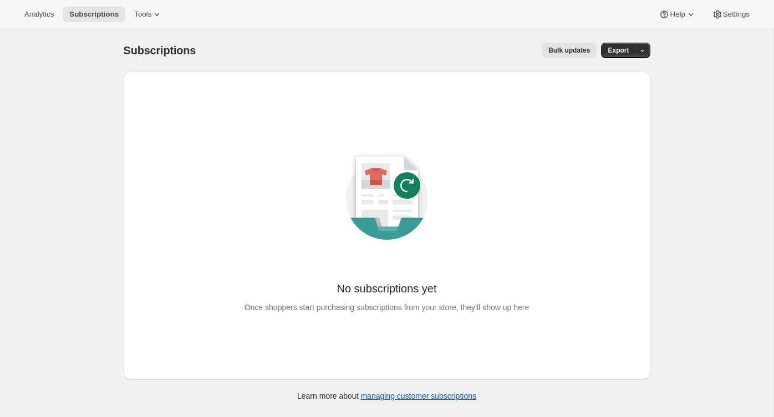
click at [157, 29] on div "Subscriptions. This page is ready Subscriptions Bulk updates More actions Bulk …" at bounding box center [387, 50] width 527 height 42
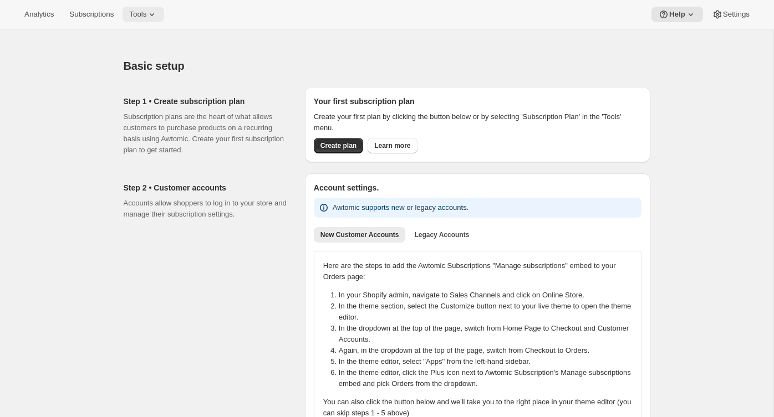
click at [153, 21] on button "Tools" at bounding box center [143, 15] width 42 height 16
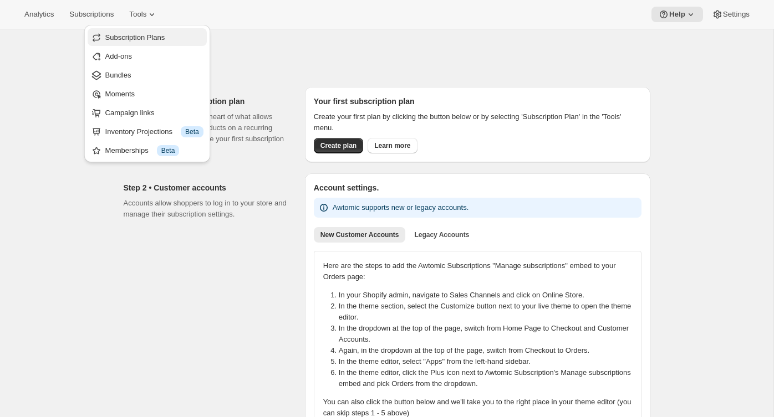
click at [155, 39] on span "Subscription Plans" at bounding box center [135, 37] width 60 height 8
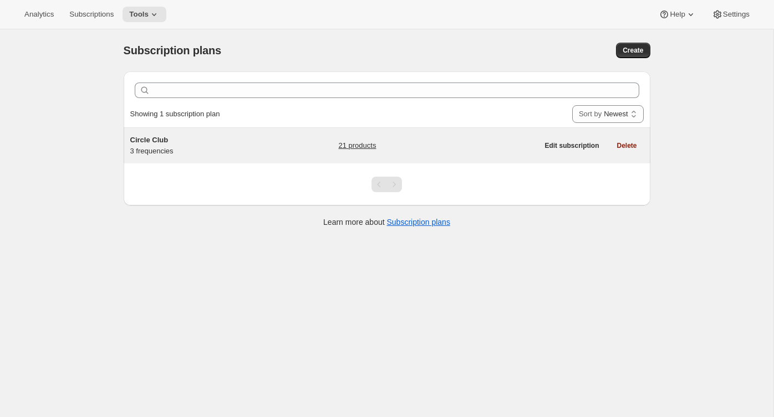
click at [277, 159] on div "Circle Club 3 frequencies 21 products Edit subscription Delete" at bounding box center [387, 145] width 527 height 35
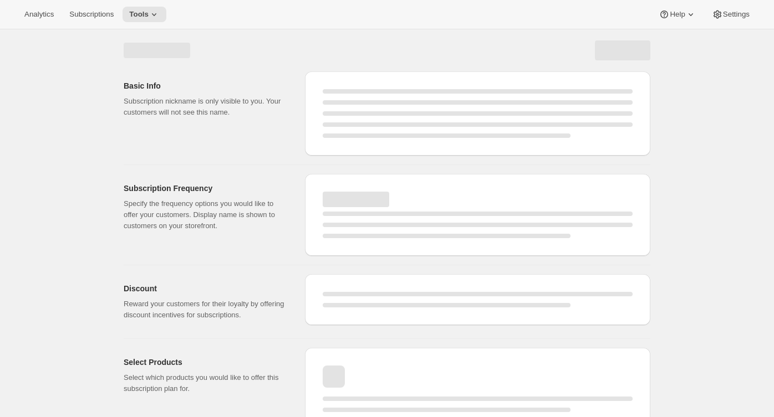
select select "WEEK"
select select "MONTH"
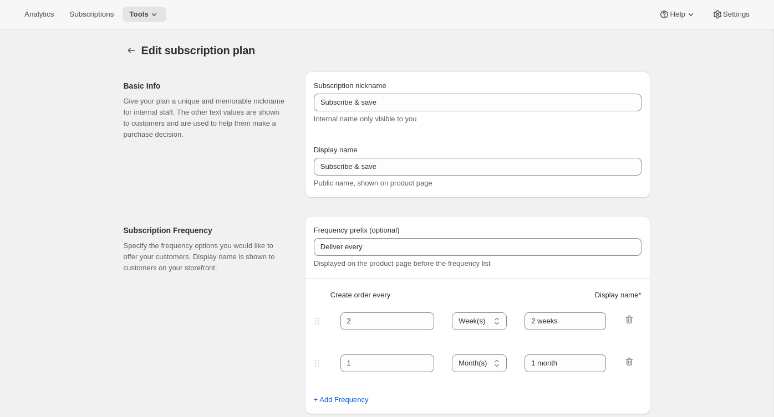
type input "Circle Club"
type input "Fox Creek Circle Club"
type input "3"
select select "MONTH"
type input "3 months"
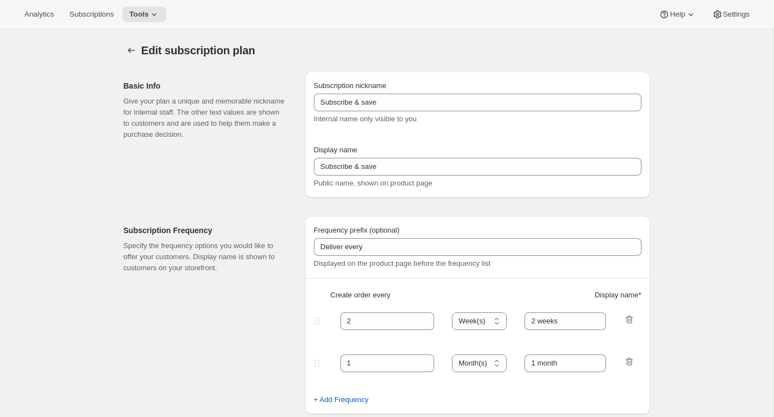
type input "4"
type input "4 months"
type input "20"
checkbox input "true"
select select "MONTH"
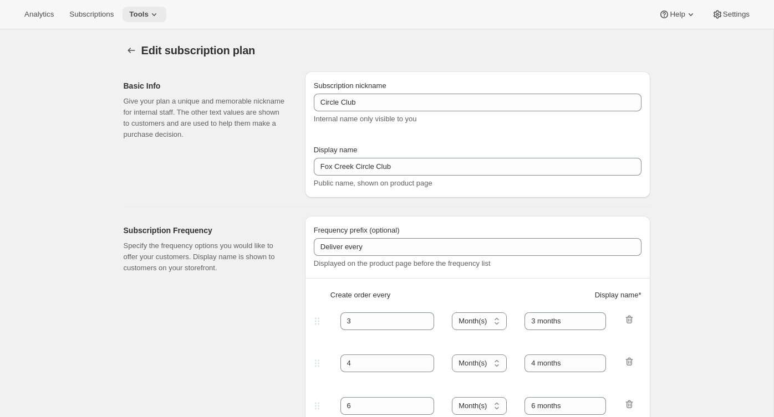
click at [149, 12] on span "Tools" at bounding box center [138, 14] width 19 height 9
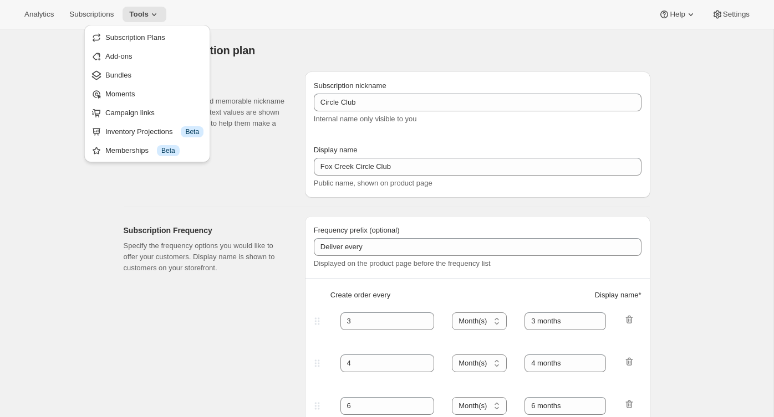
click at [312, 39] on div "Edit subscription plan. This page is ready Edit subscription plan" at bounding box center [387, 50] width 527 height 42
